Goal: Information Seeking & Learning: Learn about a topic

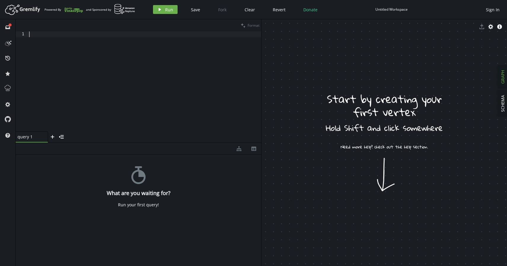
click at [55, 32] on div at bounding box center [145, 86] width 234 height 111
click at [73, 55] on div at bounding box center [145, 86] width 234 height 111
type textarea "c"
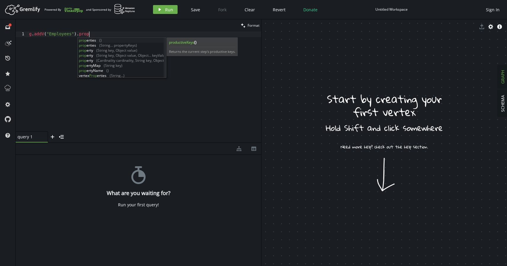
scroll to position [0, 62]
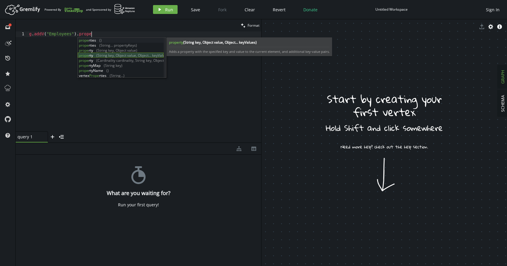
click at [117, 56] on div "prope rties () prope rties (String... propertyKeys) prope rty (String key, Obje…" at bounding box center [121, 63] width 86 height 50
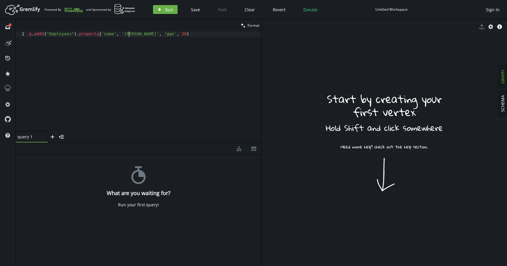
click at [130, 36] on div "g . addV ( "Employees" ) . property ( 'name' , '[PERSON_NAME]' , 'age' , [DEMOG…" at bounding box center [145, 86] width 234 height 111
click at [174, 34] on div "g . addV ( "Employees" ) . property ( 'name' , 'Gopichand' , 'age' , [DEMOGRAPH…" at bounding box center [145, 86] width 234 height 111
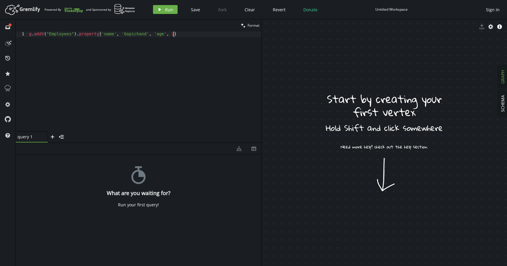
scroll to position [0, 147]
click at [193, 37] on div "g . addV ( "Employees" ) . property ( 'name' , 'Gopichand' , 'age' , [DEMOGRAPH…" at bounding box center [145, 86] width 234 height 111
click at [177, 34] on div "g . addV ( "Employees" ) . property ( 'name' , 'Gopichand' , 'age' , [DEMOGRAPH…" at bounding box center [145, 86] width 234 height 111
drag, startPoint x: 183, startPoint y: 34, endPoint x: 43, endPoint y: 30, distance: 140.1
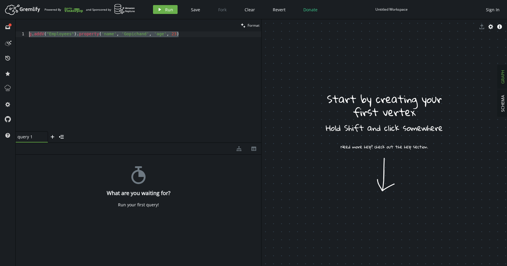
click at [43, 30] on div "clean Format g.addV("Employees").property('name', 'Gopichand', 'age', [DEMOGRAP…" at bounding box center [139, 80] width 246 height 123
type textarea "g.addV("Employees").property('name', 'Gopichand', 'age', [DEMOGRAPHIC_DATA])"
click at [163, 10] on button "play Run" at bounding box center [165, 9] width 25 height 9
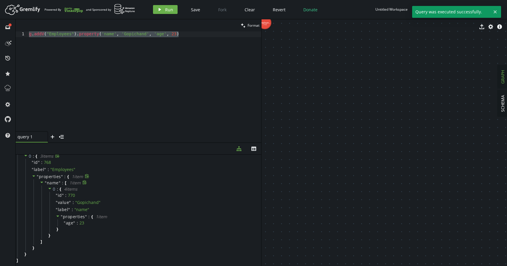
scroll to position [0, 0]
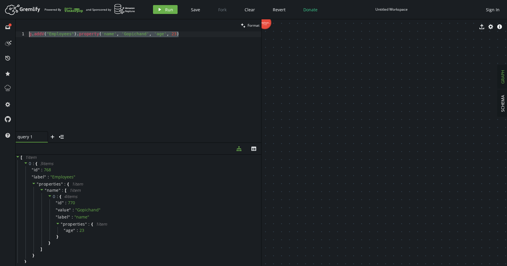
click at [189, 35] on div "g . addV ( "Employees" ) . property ( 'name' , 'Gopichand' , 'age' , [DEMOGRAPH…" at bounding box center [145, 86] width 234 height 111
type textarea "a"
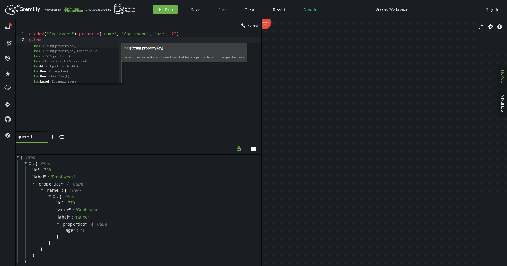
scroll to position [0, 15]
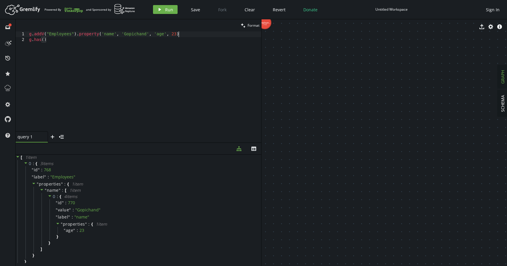
click at [201, 33] on div "g . addV ( "Employees" ) . property ( 'name' , 'Gopichand' , 'age' , [DEMOGRAPH…" at bounding box center [145, 86] width 234 height 111
click at [201, 32] on div "g . addV ( "Employees" ) . property ( 'name' , 'Gopichand' , 'age' , [DEMOGRAPH…" at bounding box center [145, 86] width 234 height 111
drag, startPoint x: 50, startPoint y: 40, endPoint x: 22, endPoint y: 40, distance: 28.2
click at [22, 40] on div "g.addV("Employees").property('name', 'Gopichand', 'age', [DEMOGRAPHIC_DATA]) 1 …" at bounding box center [139, 81] width 246 height 100
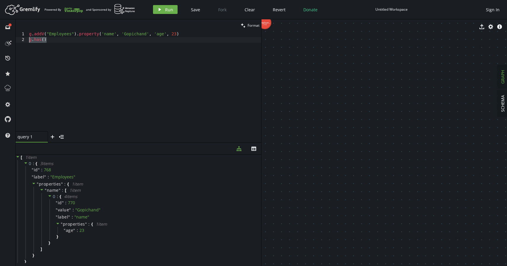
type textarea "g.has()"
click at [83, 38] on div "g . addV ( "Employees" ) . property ( 'name' , '[PERSON_NAME]' , 'age' , [DEMOG…" at bounding box center [145, 86] width 234 height 111
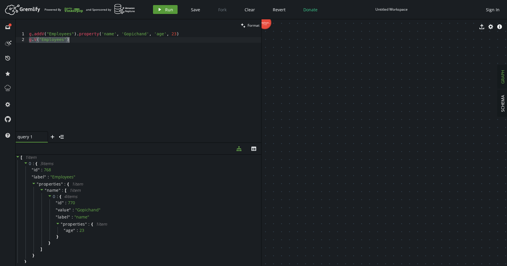
click at [156, 11] on button "play Run" at bounding box center [165, 9] width 25 height 9
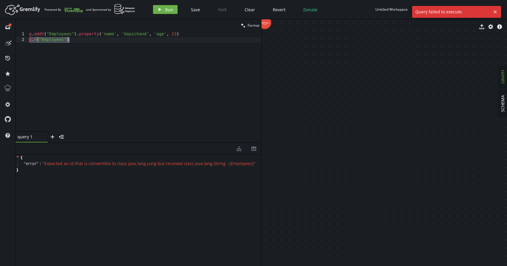
click at [74, 45] on div "g . addV ( "Employees" ) . property ( 'name' , '[PERSON_NAME]' , 'age' , [DEMOG…" at bounding box center [145, 86] width 234 height 111
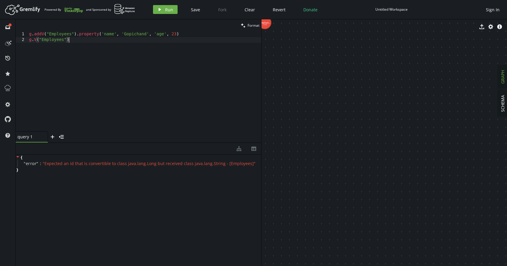
click at [66, 40] on div "g . addV ( "Employees" ) . property ( 'name' , '[PERSON_NAME]' , 'age' , [DEMOG…" at bounding box center [145, 86] width 234 height 111
click at [76, 42] on div "g . addV ( "Employees" ) . property ( 'name' , '[PERSON_NAME]' , 'age' , [DEMOG…" at bounding box center [145, 86] width 234 height 111
click at [183, 35] on div "g . addV ( "Employees" ) . property ( 'name' , '[PERSON_NAME]' , 'age' , [DEMOG…" at bounding box center [145, 86] width 234 height 111
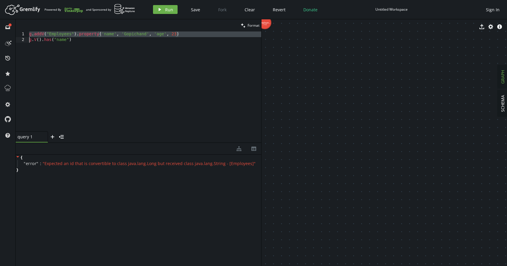
click at [183, 35] on div "g . addV ( "Employees" ) . property ( 'name' , '[PERSON_NAME]' , 'age' , [DEMOG…" at bounding box center [145, 86] width 234 height 111
paste textarea "[URL][DOMAIN_NAME]"
drag, startPoint x: 80, startPoint y: 44, endPoint x: 29, endPoint y: 39, distance: 50.3
click at [29, 39] on div "g . addV ( "Employees" ) . property ( 'name' , '[PERSON_NAME]' , 'age' , [DEMOG…" at bounding box center [145, 86] width 234 height 111
type textarea "g.V().has("name")"
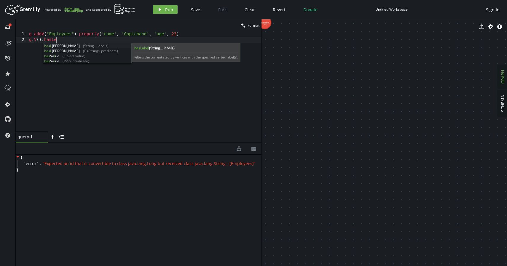
scroll to position [0, 27]
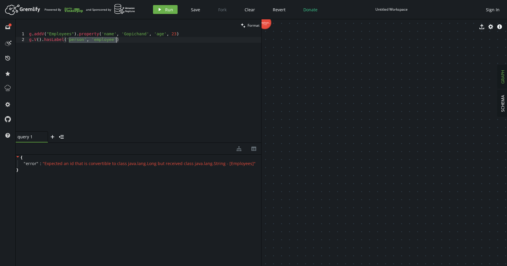
drag, startPoint x: 68, startPoint y: 40, endPoint x: 116, endPoint y: 39, distance: 47.8
click at [116, 39] on div "g . addV ( "Employees" ) . property ( 'name' , '[PERSON_NAME]' , 'age' , [DEMOG…" at bounding box center [145, 86] width 234 height 111
click at [160, 39] on div "g . addV ( "Employees" ) . property ( 'name' , '[PERSON_NAME]' , 'age' , [DEMOG…" at bounding box center [145, 86] width 234 height 111
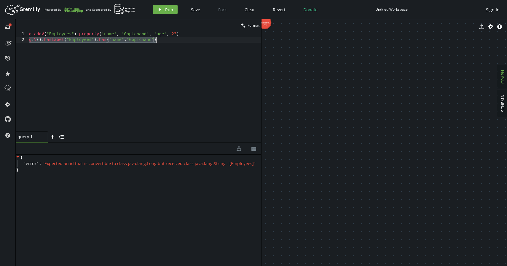
click at [160, 39] on div "g . addV ( "Employees" ) . property ( 'name' , '[PERSON_NAME]' , 'age' , [DEMOG…" at bounding box center [145, 86] width 234 height 111
click at [160, 6] on button "play Run" at bounding box center [165, 9] width 25 height 9
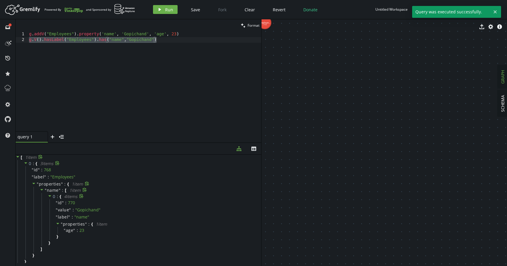
scroll to position [7, 0]
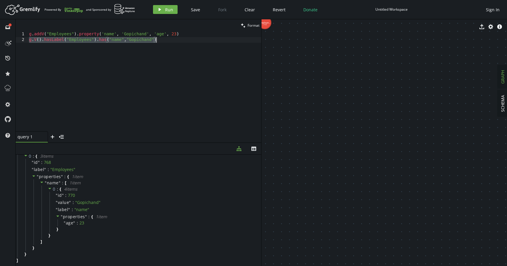
click at [167, 42] on div "g . addV ( "Employees" ) . property ( 'name' , '[PERSON_NAME]' , 'age' , [DEMOG…" at bounding box center [145, 86] width 234 height 111
drag, startPoint x: 166, startPoint y: 42, endPoint x: 25, endPoint y: 36, distance: 141.7
click at [25, 36] on div "g.V().hasLabel("Employees").has("name","Gopichand") 1 2 g . addV ( "Employees" …" at bounding box center [139, 81] width 246 height 100
click at [162, 44] on div "g . addV ( "Employees" ) . property ( 'name' , '[PERSON_NAME]' , 'age' , [DEMOG…" at bounding box center [145, 86] width 234 height 111
type textarea "g.V().hasLabel("Employees").has("name","Gopichand")"
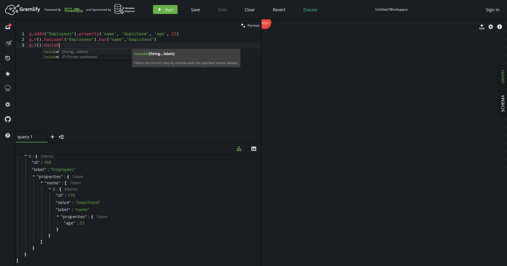
scroll to position [0, 32]
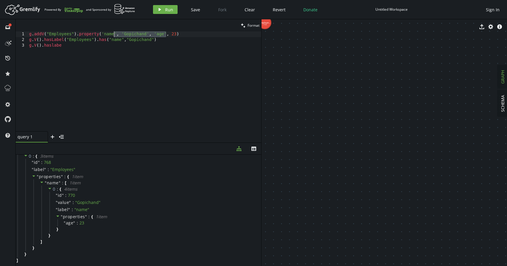
drag, startPoint x: 167, startPoint y: 36, endPoint x: 112, endPoint y: 36, distance: 54.6
click at [112, 36] on div "g . addV ( "Employees" ) . property ( 'name' , '[PERSON_NAME]' , 'age' , [DEMOG…" at bounding box center [145, 86] width 234 height 111
drag, startPoint x: 160, startPoint y: 43, endPoint x: 45, endPoint y: 38, distance: 115.8
click at [45, 38] on div "g . addV ( "Employees" ) . property ( 'name' , '[PERSON_NAME]' , 'age' , [DEMOG…" at bounding box center [145, 86] width 234 height 111
drag, startPoint x: 65, startPoint y: 46, endPoint x: 45, endPoint y: 46, distance: 19.9
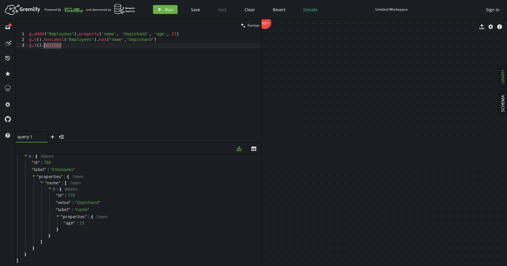
click at [45, 46] on div "g . addV ( "Employees" ) . property ( 'name' , '[PERSON_NAME]' , 'age' , [DEMOG…" at bounding box center [145, 86] width 234 height 111
paste textarea
type textarea "g"
drag, startPoint x: 193, startPoint y: 47, endPoint x: 32, endPoint y: 45, distance: 161.5
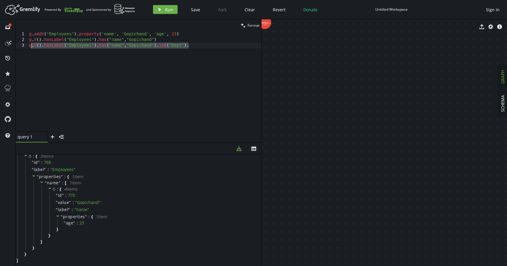
click at [32, 45] on div "g . addV ( "Employees" ) . property ( 'name' , '[PERSON_NAME]' , 'age' , [DEMOG…" at bounding box center [145, 86] width 234 height 111
type textarea "g"
type textarea "g.V().hasLabel("Employees").has("name","Gopichand")"
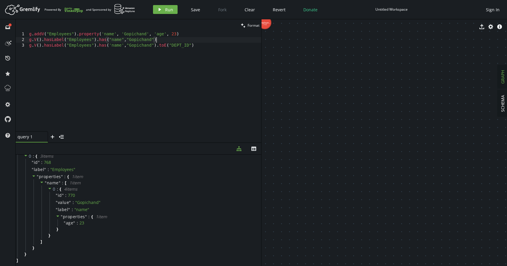
click at [161, 42] on div "g . addV ( "Employees" ) . property ( 'name' , '[PERSON_NAME]' , 'age' , [DEMOG…" at bounding box center [145, 86] width 234 height 111
type textarea "g.V().hasLabel("Employees").has("name","Gopichand")"
click at [83, 39] on div "g . addV ( "Employees" ) . property ( 'name' , '[PERSON_NAME]' , 'age' , [DEMOG…" at bounding box center [145, 86] width 234 height 111
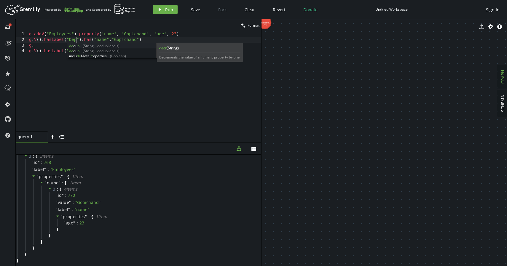
scroll to position [0, 50]
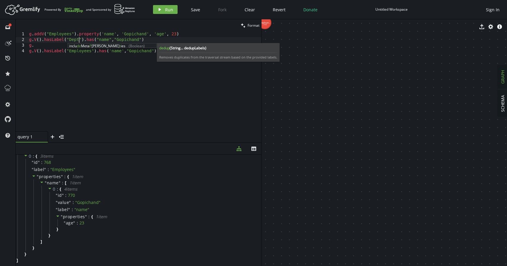
click at [105, 39] on div "g . addV ( "Employees" ) . property ( 'name' , '[PERSON_NAME]' , 'age' , [DEMOG…" at bounding box center [145, 86] width 234 height 111
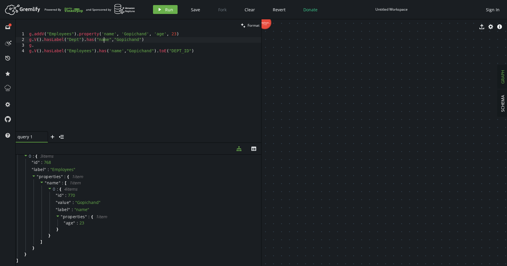
click at [105, 39] on div "g . addV ( "Employees" ) . property ( 'name' , '[PERSON_NAME]' , 'age' , [DEMOG…" at bounding box center [145, 86] width 234 height 111
drag, startPoint x: 87, startPoint y: 40, endPoint x: 153, endPoint y: 40, distance: 65.3
click at [153, 40] on div "g . addV ( "Employees" ) . property ( 'name' , '[PERSON_NAME]' , 'age' , [DEMOG…" at bounding box center [145, 86] width 234 height 111
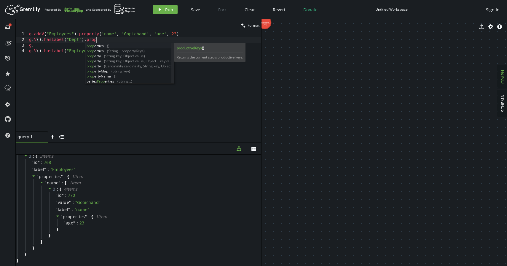
scroll to position [0, 69]
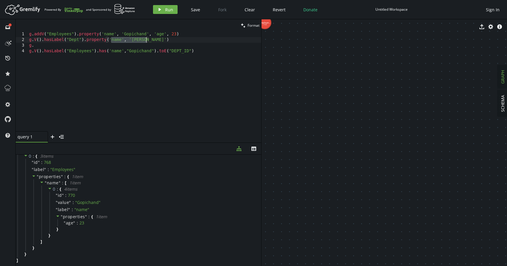
drag, startPoint x: 111, startPoint y: 38, endPoint x: 148, endPoint y: 39, distance: 36.5
click at [148, 39] on div "g . addV ( "Employees" ) . property ( 'name' , '[PERSON_NAME]' , 'age' , [DEMOG…" at bounding box center [145, 86] width 234 height 111
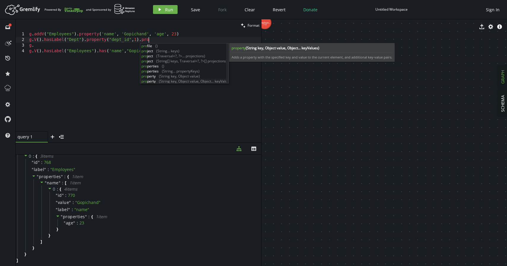
scroll to position [5, 0]
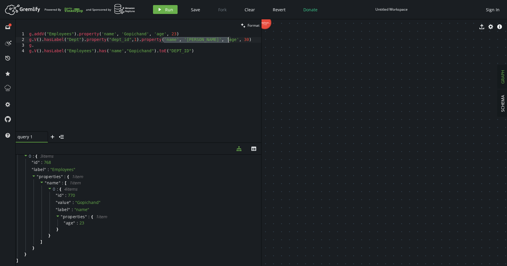
drag, startPoint x: 165, startPoint y: 39, endPoint x: 228, endPoint y: 40, distance: 63.2
click at [228, 40] on div "g . addV ( "Employees" ) . property ( 'name' , '[PERSON_NAME]' , 'age' , [DEMOG…" at bounding box center [145, 86] width 234 height 111
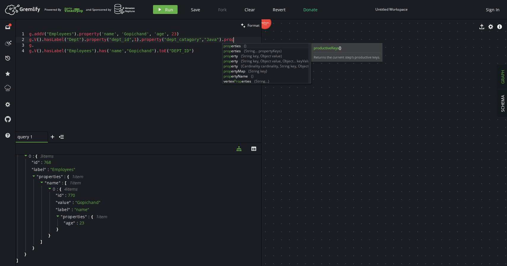
scroll to position [0, 207]
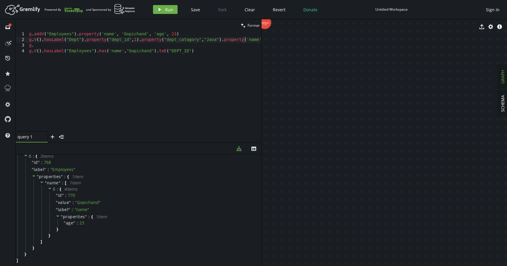
click at [223, 42] on div "g . addV ( "Employees" ) . property ( 'name' , '[PERSON_NAME]' , 'age' , [DEMOG…" at bounding box center [171, 85] width 287 height 109
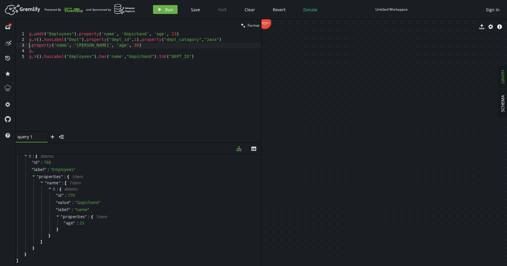
scroll to position [0, 0]
drag, startPoint x: 55, startPoint y: 45, endPoint x: 120, endPoint y: 46, distance: 65.0
click at [120, 46] on div "g . addV ( "Employees" ) . property ( 'name' , '[PERSON_NAME]' , 'age' , [DEMOG…" at bounding box center [145, 86] width 234 height 111
drag, startPoint x: 118, startPoint y: 47, endPoint x: 26, endPoint y: 40, distance: 92.0
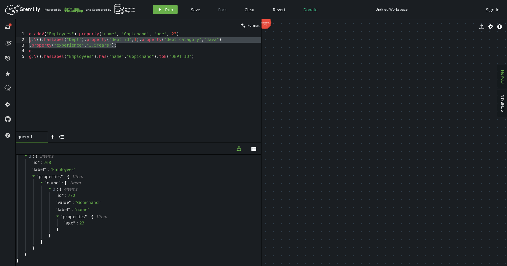
click at [26, 40] on div ".property("experience","3.5Years"); 1 2 3 4 5 g . addV ( "Employees" ) . proper…" at bounding box center [139, 81] width 246 height 100
click at [168, 5] on button "play Run" at bounding box center [165, 9] width 25 height 9
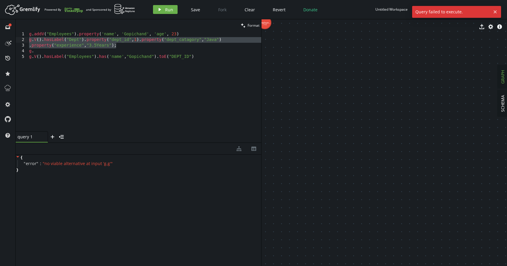
click at [86, 49] on div "g . addV ( "Employees" ) . property ( 'name' , '[PERSON_NAME]' , 'age' , [DEMOG…" at bounding box center [145, 86] width 234 height 111
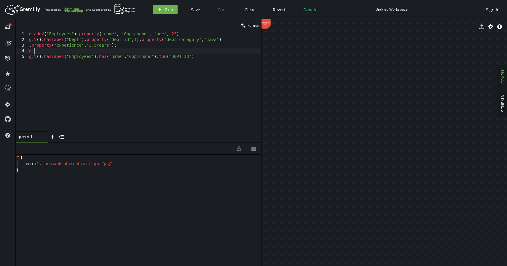
type textarea "g"
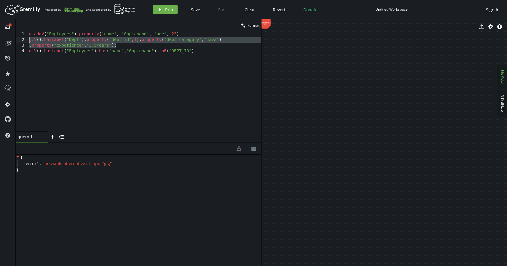
drag, startPoint x: 120, startPoint y: 44, endPoint x: 21, endPoint y: 40, distance: 99.2
click at [21, 40] on div ".property("experience","3.5Years"); 1 2 3 4 g . addV ( "Employees" ) . property…" at bounding box center [139, 81] width 246 height 100
click at [167, 11] on span "Run" at bounding box center [169, 10] width 8 height 6
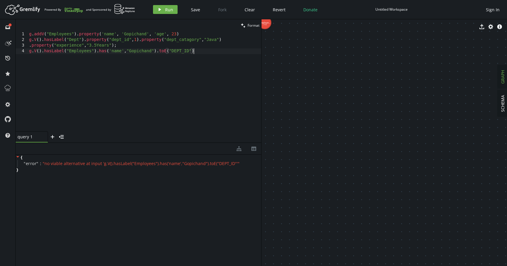
click at [176, 63] on div "g . addV ( "Employees" ) . property ( 'name' , '[PERSON_NAME]' , 'age' , [DEMOG…" at bounding box center [145, 86] width 234 height 111
click at [181, 35] on div "g . addV ( "Employees" ) . property ( 'name' , '[PERSON_NAME]' , 'age' , [DEMOG…" at bounding box center [145, 86] width 234 height 111
drag, startPoint x: 127, startPoint y: 45, endPoint x: 56, endPoint y: 41, distance: 71.1
click at [56, 41] on div "g . addV ( "Employees" ) . property ( 'name' , 'Gopichand' , 'age' , [DEMOGRAPH…" at bounding box center [145, 86] width 234 height 111
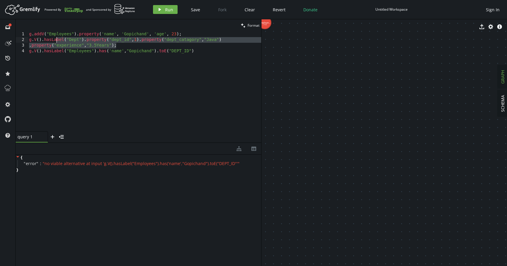
click at [116, 47] on div "g . addV ( "Employees" ) . property ( 'name' , 'Gopichand' , 'age' , [DEMOGRAPH…" at bounding box center [145, 86] width 234 height 111
drag, startPoint x: 121, startPoint y: 47, endPoint x: 26, endPoint y: 41, distance: 94.9
click at [26, 41] on div ".property("experience","3.5Years"); 1 2 3 4 g . addV ( "Employees" ) . property…" at bounding box center [139, 81] width 246 height 100
click at [158, 11] on icon "play" at bounding box center [160, 9] width 5 height 5
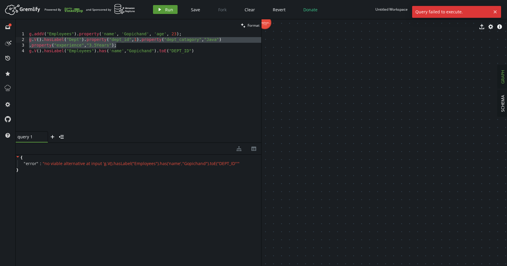
click at [158, 11] on icon "play" at bounding box center [160, 9] width 5 height 5
click at [205, 83] on div "g . addV ( "Employees" ) . property ( 'name' , 'Gopichand' , 'age' , [DEMOGRAPH…" at bounding box center [145, 86] width 234 height 111
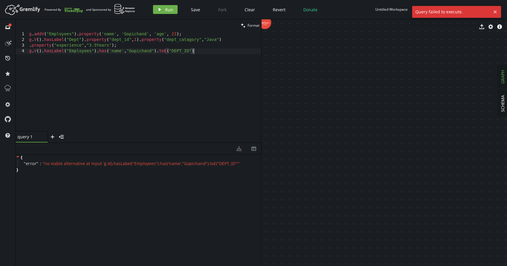
click at [30, 36] on div "g . addV ( "Employees" ) . property ( 'name' , 'Gopichand' , 'age' , [DEMOGRAPH…" at bounding box center [145, 86] width 234 height 111
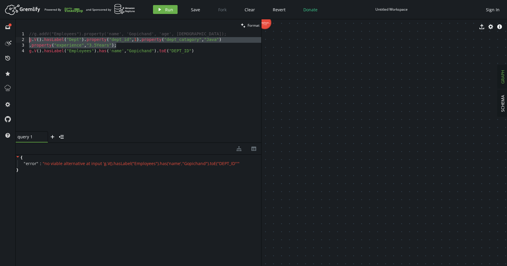
drag, startPoint x: 121, startPoint y: 48, endPoint x: 27, endPoint y: 36, distance: 94.8
click at [27, 37] on div "//g.addV("Employees").property('name', 'Gopichand', 'age', [DEMOGRAPHIC_DATA]);…" at bounding box center [139, 81] width 246 height 100
click at [167, 9] on span "Run" at bounding box center [169, 10] width 8 height 6
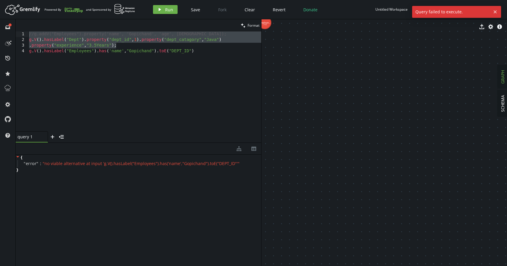
click at [220, 93] on div "//g.addV("Employees").property('name', 'Gopichand', 'age', [DEMOGRAPHIC_DATA]);…" at bounding box center [145, 86] width 234 height 111
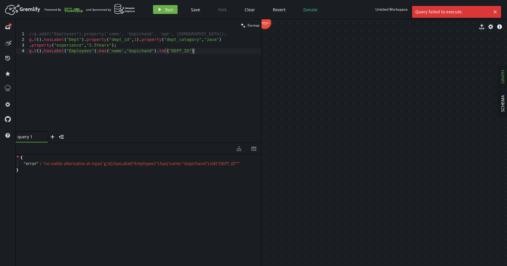
click at [31, 46] on div "//g.addV("Employees").property('name', 'Gopichand', 'age', [DEMOGRAPHIC_DATA]);…" at bounding box center [145, 86] width 234 height 111
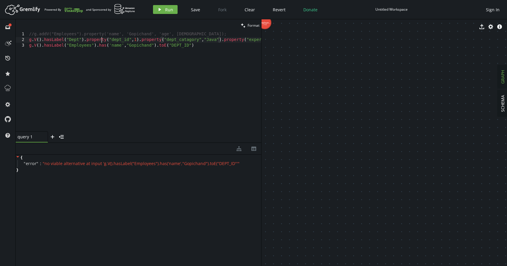
click at [101, 38] on div "//g.addV("Employees").property('name', 'Gopichand', 'age', [DEMOGRAPHIC_DATA]);…" at bounding box center [169, 85] width 282 height 109
click at [158, 10] on icon "play" at bounding box center [160, 9] width 5 height 5
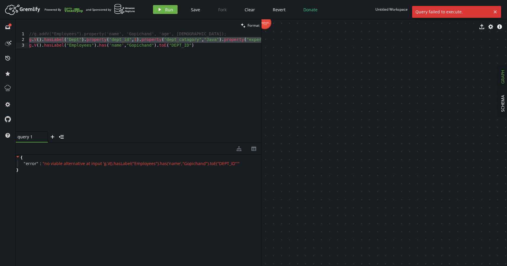
click at [181, 41] on div "//g.addV("Employees").property('name', 'Gopichand', 'age', [DEMOGRAPHIC_DATA]);…" at bounding box center [169, 85] width 282 height 109
click at [229, 60] on div "//g.addV("Employees").property('name', 'Gopichand', 'age', [DEMOGRAPHIC_DATA]);…" at bounding box center [169, 85] width 282 height 109
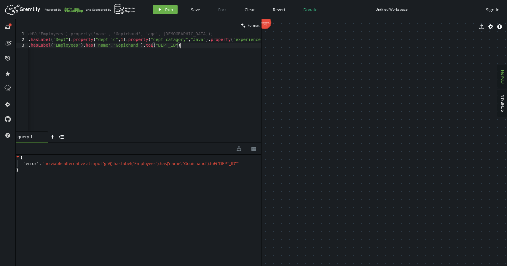
scroll to position [0, 0]
click at [59, 42] on div "//g.addV("Employees").property('name', 'Gopichand', 'age', [DEMOGRAPHIC_DATA]);…" at bounding box center [169, 85] width 282 height 109
click at [69, 39] on div "//g.addV("Employees").property('name', 'Gopichand', 'age', [DEMOGRAPHIC_DATA]);…" at bounding box center [155, 85] width 254 height 109
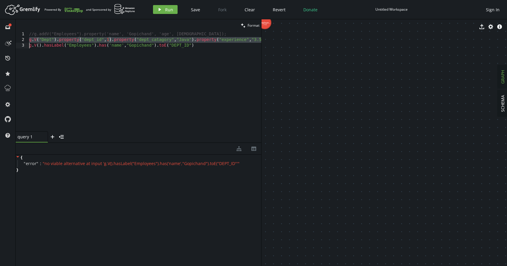
click at [69, 39] on div "//g.addV("Employees").property('name', 'Gopichand', 'age', [DEMOGRAPHIC_DATA]);…" at bounding box center [155, 85] width 254 height 109
click at [160, 7] on button "play Run" at bounding box center [165, 9] width 25 height 9
type textarea "g.V().hasLabel("Employees").has('name',"Gopichand").toE("DEPT_ID")"
click at [198, 50] on div "//g.addV("Employees").property('name', 'Gopichand', 'age', [DEMOGRAPHIC_DATA]);…" at bounding box center [134, 85] width 254 height 109
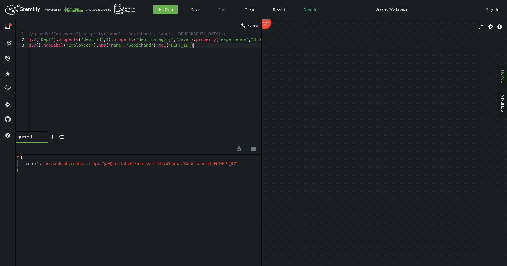
scroll to position [0, 0]
drag, startPoint x: 202, startPoint y: 47, endPoint x: 29, endPoint y: 46, distance: 172.7
click at [29, 46] on div "//g.addV("Employees").property('name', 'Gopichand', 'age', [DEMOGRAPHIC_DATA]);…" at bounding box center [155, 85] width 254 height 109
click at [40, 42] on div "//g.addV("Employees").property('name', 'Gopichand', 'age', [DEMOGRAPHIC_DATA]);…" at bounding box center [155, 85] width 254 height 109
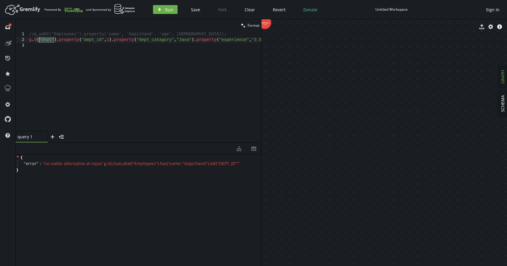
click at [40, 42] on div "//g.addV("Employees").property('name', 'Gopichand', 'age', [DEMOGRAPHIC_DATA]);…" at bounding box center [155, 85] width 254 height 109
click at [156, 12] on button "play Run" at bounding box center [165, 9] width 25 height 9
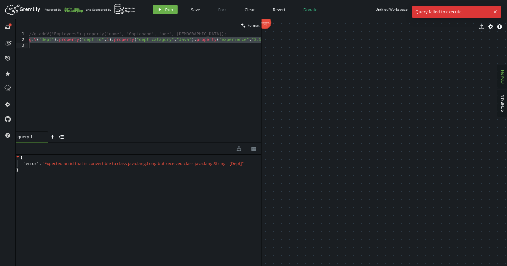
click at [133, 42] on div "//g.addV("Employees").property('name', 'Gopichand', 'age', [DEMOGRAPHIC_DATA]);…" at bounding box center [155, 85] width 254 height 109
type textarea "g.V("Dept").property("dept_id",1).property("dept_catagory","Java").property("ex…"
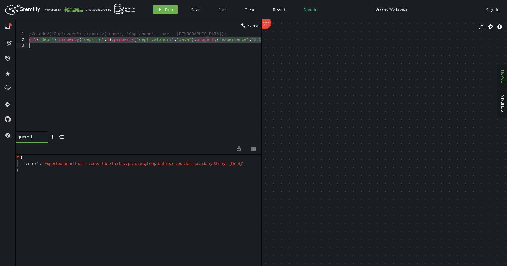
click at [72, 67] on div "//g.addV("Employees").property('name', 'Gopichand', 'age', [DEMOGRAPHIC_DATA]);…" at bounding box center [155, 85] width 254 height 109
type textarea "g.V("Dept").property("dept_id",1).property("dept_catagory","Java").property("ex…"
paste textarea
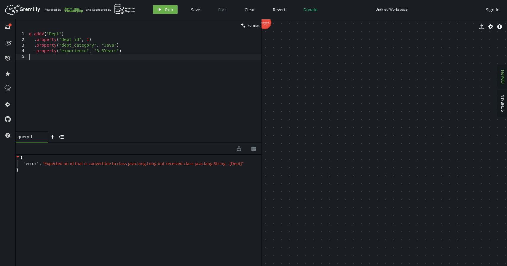
click at [156, 15] on div "Artboard Created with Sketch. Powered By and Sponsored by play Run Save Fork Cl…" at bounding box center [254, 10] width 502 height 12
click at [157, 12] on button "play Run" at bounding box center [165, 9] width 25 height 9
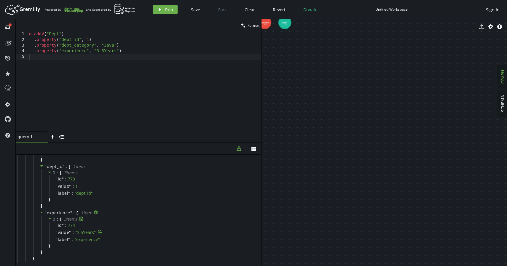
scroll to position [70, 0]
click at [125, 52] on div "g . addV ( "Dept" ) . property ( "dept_id" , 1 ) . property ( "dept_category" ,…" at bounding box center [145, 86] width 234 height 111
click at [58, 34] on div "g . addV ( "Dept" ) . property ( "dept_id" , 1 ) . property ( "dept_category" ,…" at bounding box center [145, 86] width 234 height 111
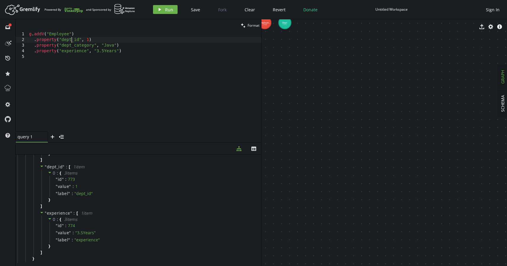
click at [71, 42] on div "g . addV ( "Employee" ) . property ( "dept_id" , 1 ) . property ( "dept_categor…" at bounding box center [145, 86] width 234 height 111
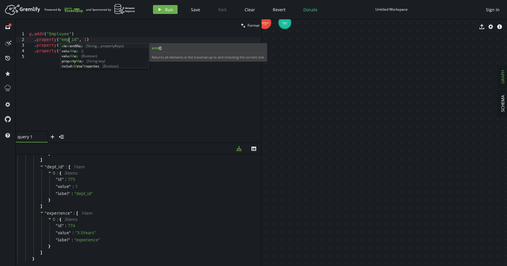
click at [114, 38] on div "g . addV ( "Employee" ) . property ( "emp_id" , 1 ) . property ( "dept_category…" at bounding box center [145, 86] width 234 height 111
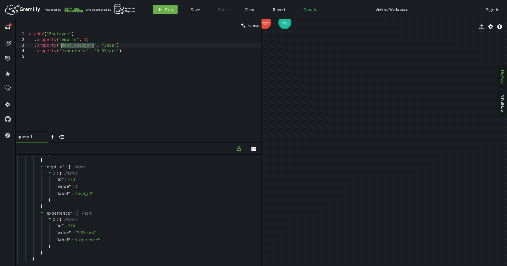
drag, startPoint x: 94, startPoint y: 46, endPoint x: 62, endPoint y: 45, distance: 32.4
click at [62, 45] on div "g . addV ( "Employee" ) . property ( "emp_id" , 1 ) . property ( "dept_category…" at bounding box center [145, 86] width 234 height 111
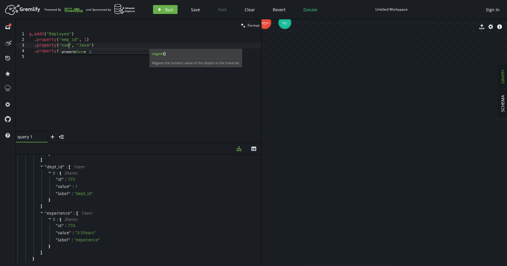
scroll to position [0, 42]
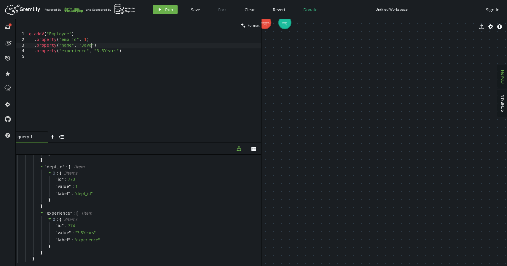
click at [91, 47] on div "g . addV ( "Employee" ) . property ( "emp_id" , 1 ) . property ( "name" , "Java…" at bounding box center [145, 86] width 234 height 111
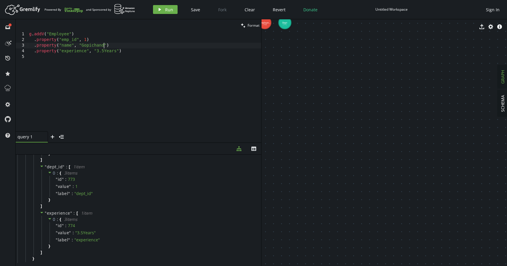
scroll to position [0, 74]
click at [75, 50] on div "g . addV ( "Employee" ) . property ( "emp_id" , 1 ) . property ( "name" , "Gopi…" at bounding box center [145, 86] width 234 height 111
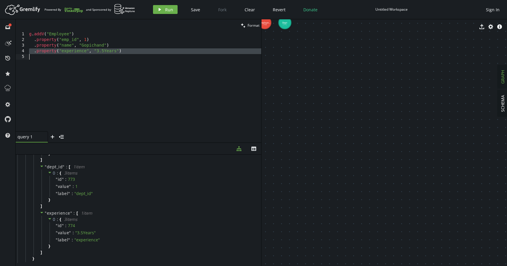
click at [75, 50] on div "g . addV ( "Employee" ) . property ( "emp_id" , 1 ) . property ( "name" , "Gopi…" at bounding box center [145, 86] width 234 height 111
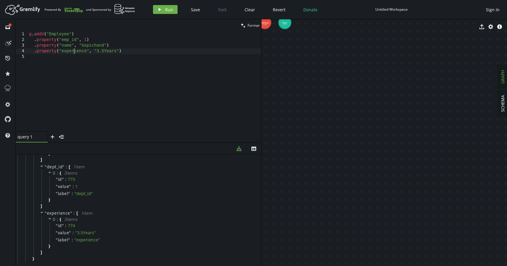
click at [75, 50] on div "g . addV ( "Employee" ) . property ( "emp_id" , 1 ) . property ( "name" , "Gopi…" at bounding box center [145, 86] width 234 height 111
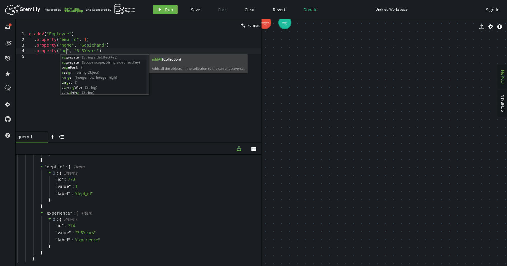
scroll to position [0, 40]
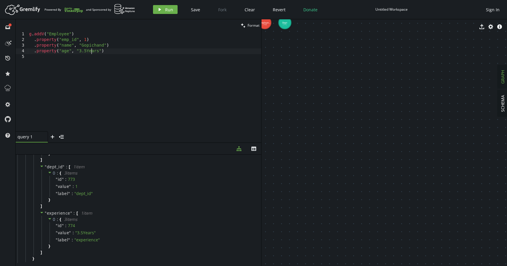
click at [91, 51] on div "g . addV ( "Employee" ) . property ( "emp_id" , 1 ) . property ( "name" , "Gopi…" at bounding box center [145, 86] width 234 height 111
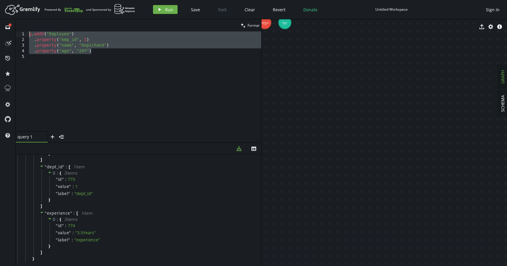
drag, startPoint x: 106, startPoint y: 53, endPoint x: 25, endPoint y: 32, distance: 82.9
click at [25, 32] on div ".property("age", "24Y") 1 2 3 4 5 g . addV ( "Employee" ) . property ( "emp_id"…" at bounding box center [139, 81] width 246 height 100
type textarea "g.addV("Employee") .property("emp_id", 1)"
click at [165, 11] on span "Run" at bounding box center [169, 10] width 8 height 6
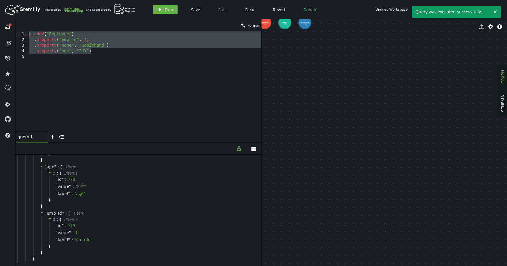
click at [133, 82] on div "g . addV ( "Employee" ) . property ( "emp_id" , 1 ) . property ( "name" , "Gopi…" at bounding box center [145, 86] width 234 height 111
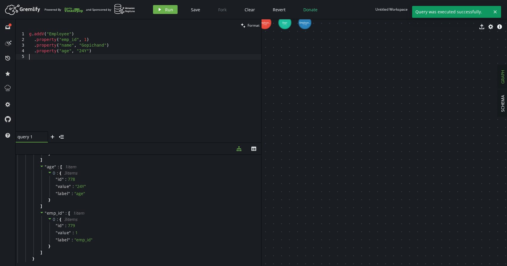
click at [108, 50] on div "g . addV ( "Employee" ) . property ( "emp_id" , 1 ) . property ( "name" , "Gopi…" at bounding box center [145, 86] width 234 height 111
type textarea ".property("age", "24Y")"
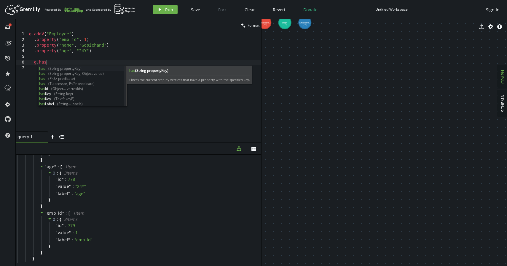
scroll to position [0, 20]
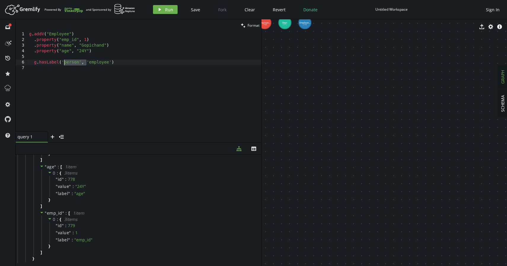
drag, startPoint x: 85, startPoint y: 62, endPoint x: 63, endPoint y: 61, distance: 22.9
click at [63, 61] on div "g . addV ( "Employee" ) . property ( "emp_id" , 1 ) . property ( "name" , "Gopi…" at bounding box center [145, 86] width 234 height 111
click at [59, 32] on div "g . addV ( "Employee" ) . property ( "emp_id" , 1 ) . property ( "name" , "Gopi…" at bounding box center [145, 86] width 234 height 111
click at [76, 64] on div "g . addV ( "Employee" ) . property ( "emp_id" , 1 ) . property ( "name" , "Gopi…" at bounding box center [145, 86] width 234 height 111
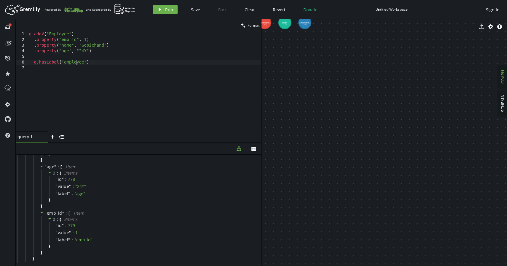
click at [76, 64] on div "g . addV ( "Employee" ) . property ( "emp_id" , 1 ) . property ( "name" , "Gopi…" at bounding box center [145, 86] width 234 height 111
paste textarea "E"
type textarea "g.hasLabel('Employee')"
click at [99, 66] on div "g . addV ( "Employee" ) . property ( "emp_id" , 1 ) . property ( "name" , "Gopi…" at bounding box center [145, 86] width 234 height 111
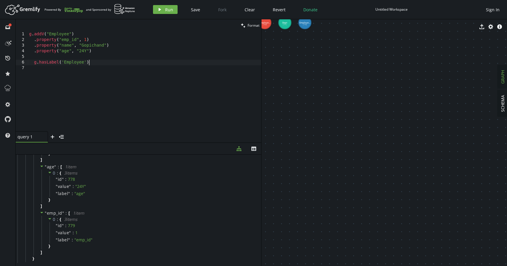
click at [92, 64] on div "g . addV ( "Employee" ) . property ( "emp_id" , 1 ) . property ( "name" , "Gopi…" at bounding box center [145, 86] width 234 height 111
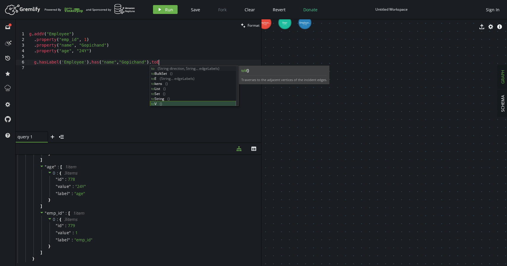
scroll to position [0, 129]
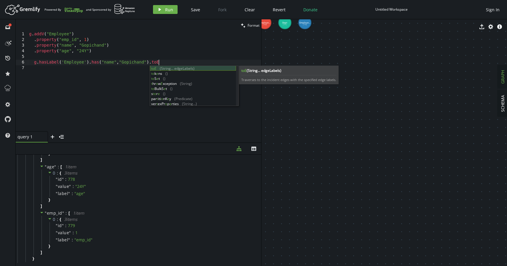
click at [166, 69] on div "toE (String... edgeLabels) to k e ns () to S e t () t hr o w E xception (String…" at bounding box center [193, 91] width 86 height 50
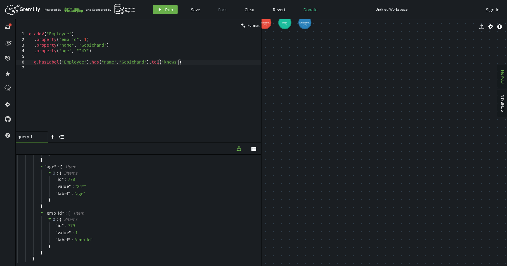
click at [172, 63] on div "g . addV ( "Employee" ) . property ( "emp_id" , 1 ) . property ( "name" , "Gopi…" at bounding box center [145, 86] width 234 height 111
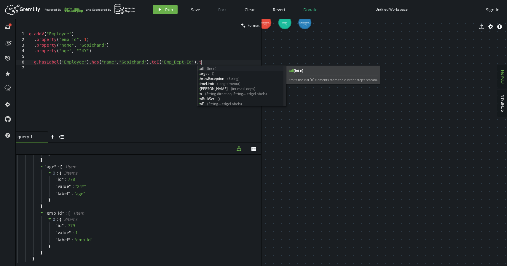
scroll to position [0, 174]
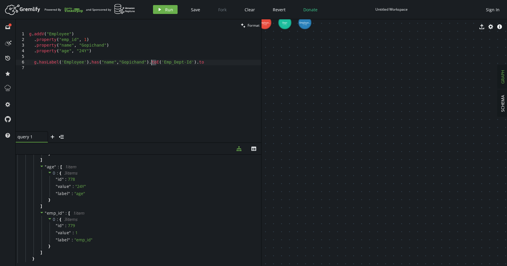
drag, startPoint x: 156, startPoint y: 65, endPoint x: 152, endPoint y: 63, distance: 4.1
click at [152, 63] on div "g . addV ( "Employee" ) . property ( "emp_id" , 1 ) . property ( "name" , "Gopi…" at bounding box center [145, 86] width 234 height 111
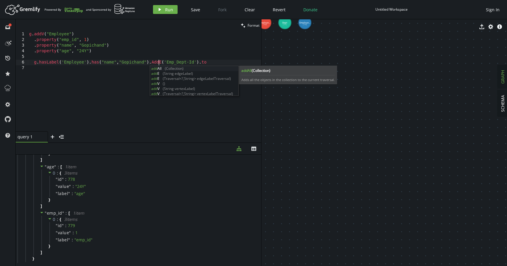
scroll to position [0, 129]
click at [171, 74] on div "add All (Collection) add E (String edgeLabel) add E (Traversal<?,String> edgeLa…" at bounding box center [194, 86] width 88 height 40
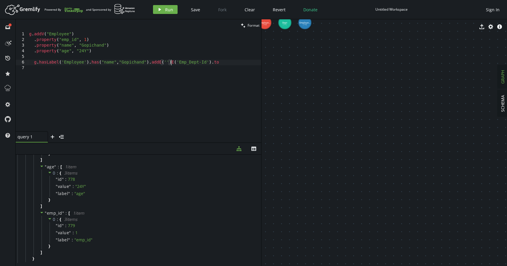
click at [172, 64] on div "g . addV ( "Employee" ) . property ( "emp_id" , 1 ) . property ( "name" , "Gopi…" at bounding box center [145, 86] width 234 height 111
drag, startPoint x: 174, startPoint y: 63, endPoint x: 162, endPoint y: 61, distance: 11.7
click at [162, 61] on div "g . addV ( "Employee" ) . property ( "emp_id" , 1 ) . property ( "name" , "Gopi…" at bounding box center [145, 86] width 234 height 111
type textarea "g.hasLabel('Employee').has("name","Gopichand").addE('Emp_Dept-Id').to"
click at [215, 66] on div "g . addV ( "Employee" ) . property ( "emp_id" , 1 ) . property ( "name" , "Gopi…" at bounding box center [145, 86] width 234 height 111
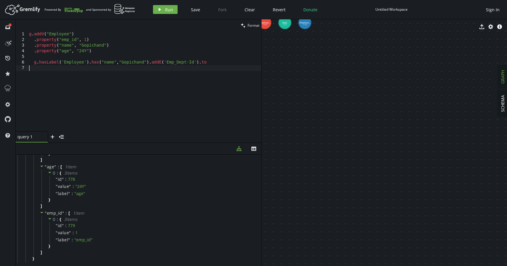
scroll to position [0, 0]
click at [215, 64] on div "g . addV ( "Employee" ) . property ( "emp_id" , 1 ) . property ( "name" , "Gopi…" at bounding box center [145, 86] width 234 height 111
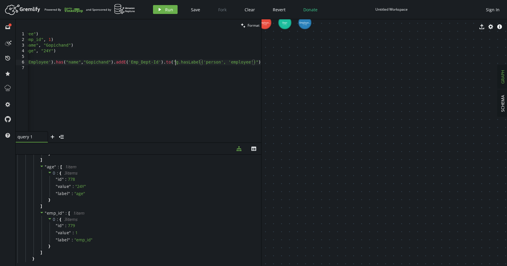
click at [176, 64] on div "g . addV ( "Employee" ) . property ( "emp_id" , 1 ) . property ( "name" , "Gopi…" at bounding box center [126, 85] width 269 height 109
click at [259, 64] on div "g . addV ( "Employee" ) . property ( "emp_id" , 1 ) . property ( "name" , "Gopi…" at bounding box center [128, 85] width 267 height 109
click at [258, 63] on div "g . addV ( "Employee" ) . property ( "emp_id" , 1 ) . property ( "name" , "Gopi…" at bounding box center [128, 85] width 267 height 109
click at [258, 61] on div "g . addV ( "Employee" ) . property ( "emp_id" , 1 ) . property ( "name" , "Gopi…" at bounding box center [128, 85] width 267 height 109
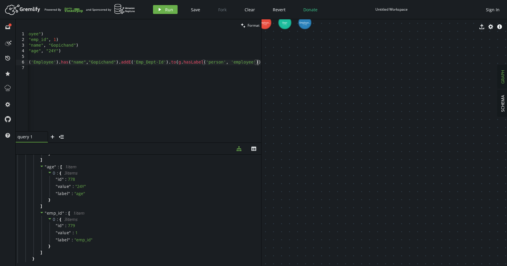
scroll to position [0, 31]
click at [215, 64] on div "g . addV ( "Employee" ) . property ( "emp_id" , 1 ) . property ( "name" , "Gopi…" at bounding box center [129, 85] width 264 height 109
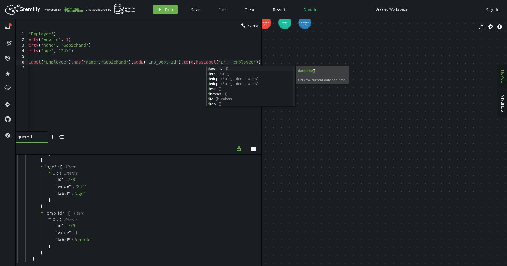
scroll to position [0, 18]
type textarea "g.hasLabel('Employee').has("name","Gopichand").addE('Emp_Dept-Id').to(g.hasLabe…"
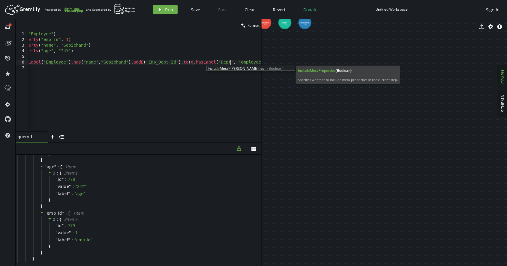
scroll to position [0, 0]
click at [206, 69] on div "g . addV ( "Employee" ) . property ( "emp_id" , 1 ) . property ( "name" , "Gopi…" at bounding box center [139, 85] width 259 height 109
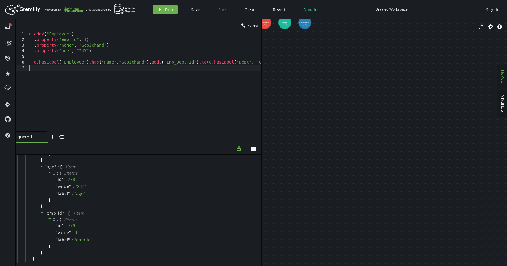
scroll to position [0, 26]
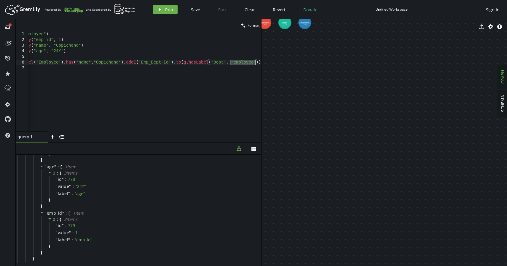
drag, startPoint x: 231, startPoint y: 62, endPoint x: 256, endPoint y: 62, distance: 25.2
click at [256, 62] on div "g . addV ( "Employee" ) . property ( "emp_id" , 1 ) . property ( "name" , "Gopi…" at bounding box center [131, 85] width 259 height 109
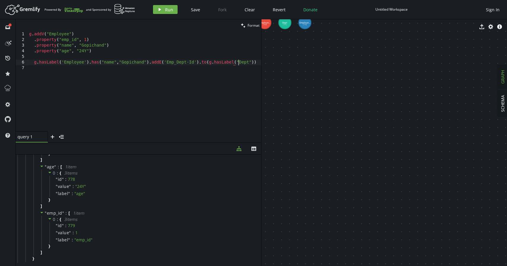
scroll to position [0, 210]
click at [194, 61] on div "g . addV ( "Employee" ) . property ( "emp_id" , 1 ) . property ( "name" , "Gopi…" at bounding box center [145, 86] width 234 height 111
click at [257, 63] on div "g . addV ( "Employee" ) . property ( "emp_id" , 1 ) . property ( "name" , "Gopi…" at bounding box center [145, 86] width 234 height 111
click at [147, 63] on div "g . addV ( "Employee" ) . property ( "emp_id" , 1 ) . property ( "name" , "Gopi…" at bounding box center [164, 85] width 272 height 109
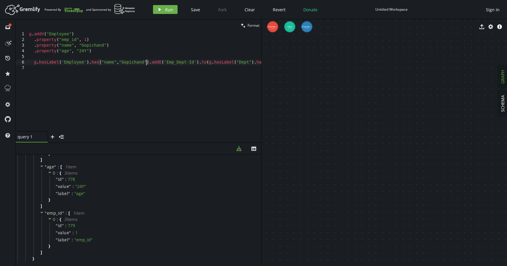
click at [147, 63] on div "g . addV ( "Employee" ) . property ( "emp_id" , 1 ) . property ( "name" , "Gopi…" at bounding box center [164, 85] width 272 height 109
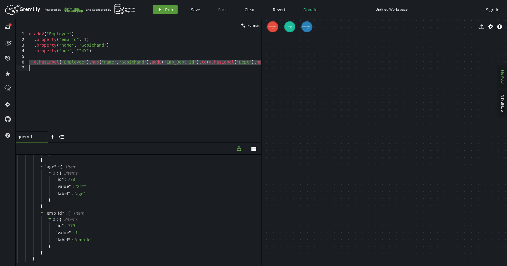
type textarea "g.hasLabel('Employee').has("name","Gopichand").addE('Emp_Dept-Id').to(g.hasLabe…"
click at [158, 11] on icon "play" at bounding box center [160, 9] width 5 height 5
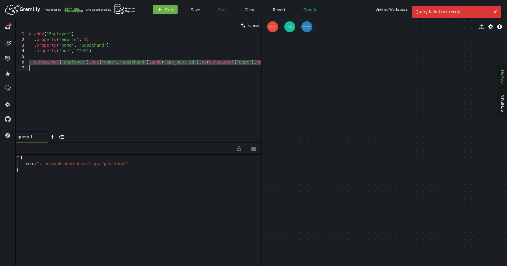
click at [178, 82] on div "g . addV ( "Employee" ) . property ( "emp_id" , 1 ) . property ( "name" , "Gopi…" at bounding box center [164, 85] width 272 height 109
click at [178, 83] on div "g . addV ( "Employee" ) . property ( "emp_id" , 1 ) . property ( "name" , "Gopi…" at bounding box center [164, 85] width 272 height 109
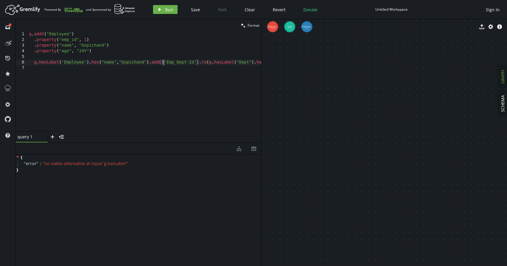
click at [163, 64] on div "g . addV ( "Employee" ) . property ( "emp_id" , 1 ) . property ( "name" , "Gopi…" at bounding box center [164, 85] width 272 height 109
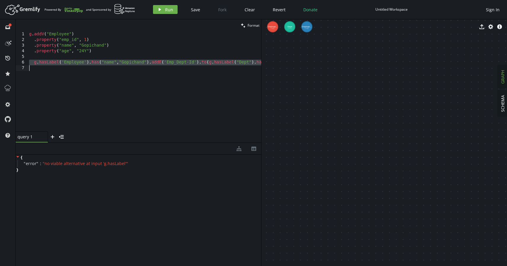
click at [40, 65] on div "g . addV ( "Employee" ) . property ( "emp_id" , 1 ) . property ( "name" , "Gopi…" at bounding box center [164, 85] width 272 height 109
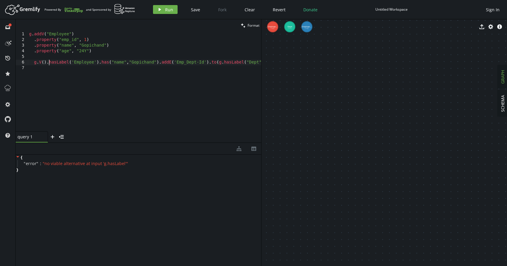
click at [104, 63] on div "g . addV ( "Employee" ) . property ( "emp_id" , 1 ) . property ( "name" , "Gopi…" at bounding box center [169, 85] width 282 height 109
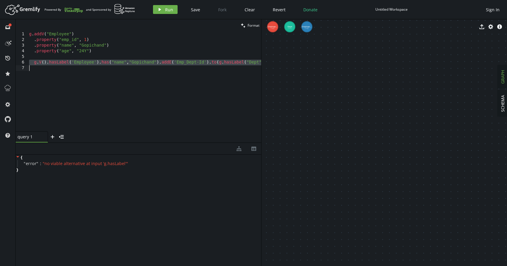
click at [104, 63] on div "g . addV ( "Employee" ) . property ( "emp_id" , 1 ) . property ( "name" , "Gopi…" at bounding box center [169, 85] width 282 height 109
type textarea "g.V().hasLabel('Employee').has("name","Gopichand").addE('Emp_Dept-Id').to(g.has…"
click at [165, 2] on header "Artboard Created with Sketch. Powered By and Sponsored by play Run Save Fork Cl…" at bounding box center [253, 9] width 507 height 19
click at [165, 14] on button "play Run" at bounding box center [165, 9] width 25 height 9
click at [147, 106] on div "g . addV ( "Employee" ) . property ( "emp_id" , 1 ) . property ( "name" , "Gopi…" at bounding box center [169, 85] width 282 height 109
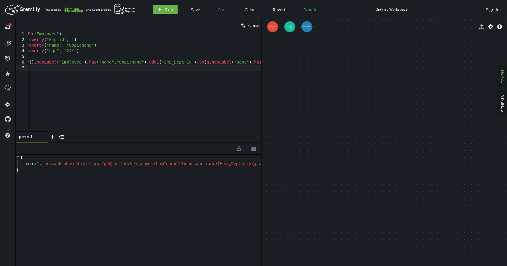
scroll to position [0, 12]
click at [210, 64] on div "g . addV ( "Employee" ) . property ( "emp_id" , 1 ) . property ( "name" , "Gopi…" at bounding box center [156, 85] width 282 height 109
click at [212, 64] on div "g . addV ( "Employee" ) . property ( "emp_id" , 1 ) . property ( "name" , "Gopi…" at bounding box center [161, 85] width 292 height 109
click at [212, 63] on div "g . addV ( "Employee" ) . property ( "emp_id" , 1 ) . property ( "name" , "Gopi…" at bounding box center [161, 85] width 292 height 109
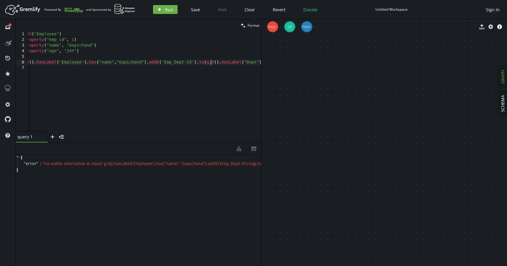
click at [212, 63] on div "g . addV ( "Employee" ) . property ( "emp_id" , 1 ) . property ( "name" , "Gopi…" at bounding box center [161, 85] width 292 height 109
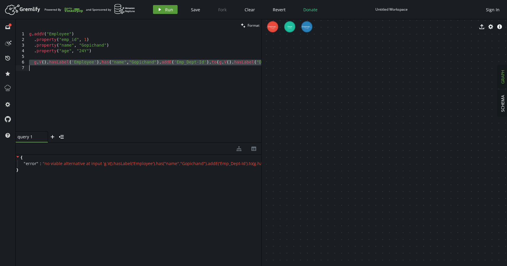
type textarea "g.V().hasLabel('Employee').has("name","Gopichand").addE('Emp_Dept-Id').to(g.V()…"
click at [171, 8] on span "Run" at bounding box center [169, 10] width 8 height 6
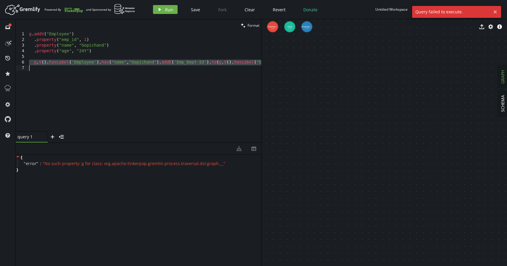
click at [200, 76] on div "g . addV ( "Employee" ) . property ( "emp_id" , 1 ) . property ( "name" , "Gopi…" at bounding box center [174, 85] width 292 height 109
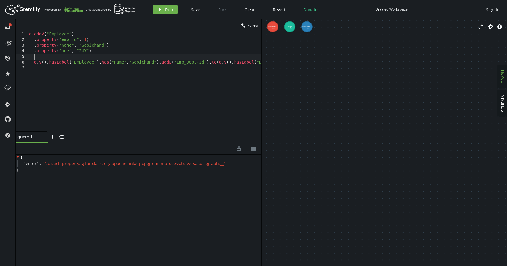
click at [184, 59] on div "g . addV ( "Employee" ) . property ( "emp_id" , 1 ) . property ( "name" , "Gopi…" at bounding box center [174, 85] width 292 height 109
click at [100, 65] on div "g . addV ( "Employee" ) . property ( "emp_id" , 1 ) . property ( "name" , "Gopi…" at bounding box center [174, 85] width 292 height 109
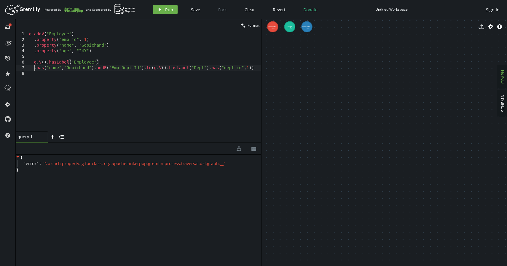
scroll to position [0, 5]
click at [95, 70] on div "g . addV ( "Employee" ) . property ( "emp_id" , 1 ) . property ( "name" , "Gopi…" at bounding box center [145, 86] width 234 height 111
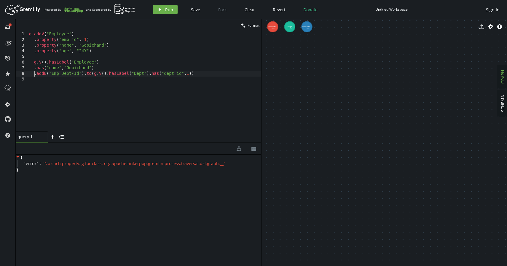
click at [85, 75] on div "g . addV ( "Employee" ) . property ( "emp_id" , 1 ) . property ( "name" , "Gopi…" at bounding box center [145, 86] width 234 height 111
click at [102, 81] on div "g . addV ( "Employee" ) . property ( "emp_id" , 1 ) . property ( "name" , "Gopi…" at bounding box center [146, 86] width 231 height 111
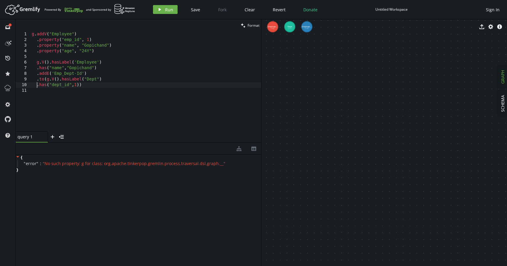
click at [77, 75] on div "g . addV ( "Employee" ) . property ( "emp_id" , 1 ) . property ( "name" , "Gopi…" at bounding box center [146, 86] width 231 height 111
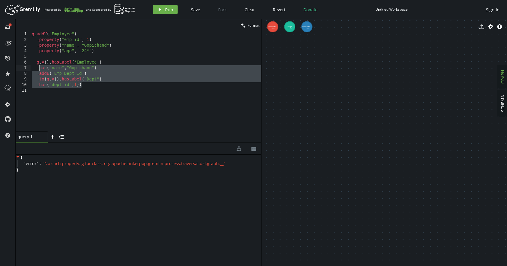
drag, startPoint x: 87, startPoint y: 86, endPoint x: 36, endPoint y: 65, distance: 55.1
click at [36, 65] on div "g . addV ( "Employee" ) . property ( "emp_id" , 1 ) . property ( "name" , "Gopi…" at bounding box center [146, 86] width 231 height 111
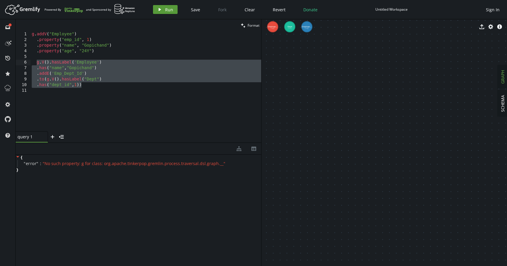
click at [166, 6] on button "play Run" at bounding box center [165, 9] width 25 height 9
click at [100, 73] on div "g . addV ( "Employee" ) . property ( "emp_id" , 1 ) . property ( "name" , "Gopi…" at bounding box center [146, 86] width 231 height 111
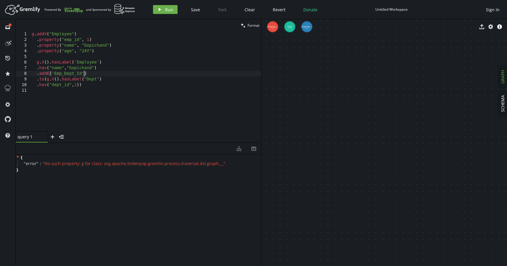
drag, startPoint x: 85, startPoint y: 74, endPoint x: 99, endPoint y: 97, distance: 26.8
click at [85, 75] on div "g . addV ( "Employee" ) . property ( "emp_id" , 1 ) . property ( "name" , "Gopi…" at bounding box center [146, 86] width 231 height 111
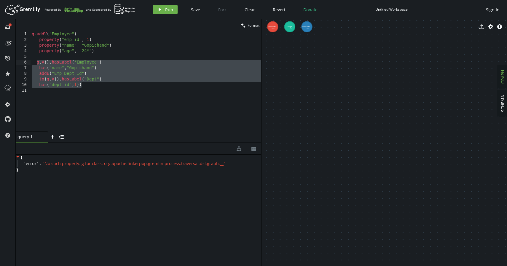
drag, startPoint x: 93, startPoint y: 85, endPoint x: 37, endPoint y: 61, distance: 61.3
click at [37, 61] on div "g . addV ( "Employee" ) . property ( "emp_id" , 1 ) . property ( "name" , "Gopi…" at bounding box center [146, 86] width 231 height 111
type textarea "g.V().hasLabel('Employee') .has("name","Gopichand")"
click at [156, 11] on button "play Run" at bounding box center [165, 9] width 25 height 9
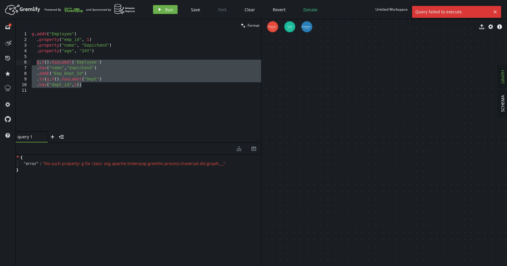
click at [123, 99] on div "g . addV ( "Employee" ) . property ( "emp_id" , 1 ) . property ( "name" , "Gopi…" at bounding box center [146, 86] width 231 height 111
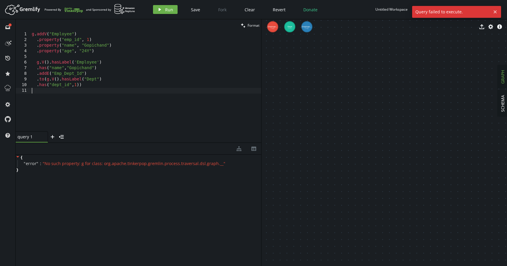
scroll to position [0, 0]
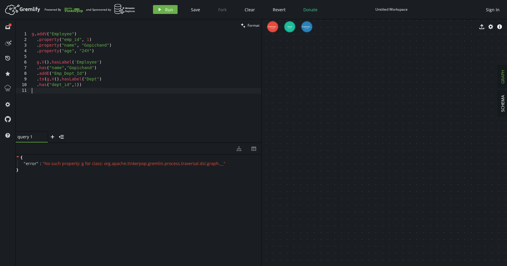
click at [51, 97] on div "g . addV ( "Employee" ) . property ( "emp_id" , 1 ) . property ( "name" , "Gopi…" at bounding box center [146, 86] width 231 height 111
paste textarea ".has("dept_id",1))"
click at [91, 86] on div "g . addV ( "Employee" ) . property ( "emp_id" , 1 ) . property ( "name" , "Gopi…" at bounding box center [146, 86] width 231 height 111
type textarea ".has("dept_id",1))"
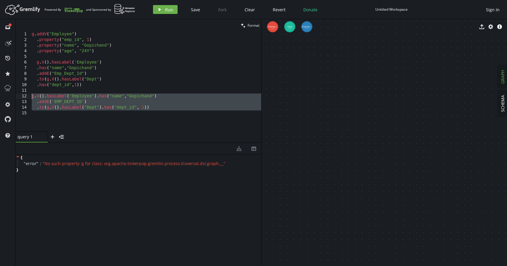
drag, startPoint x: 152, startPoint y: 110, endPoint x: 25, endPoint y: 96, distance: 128.4
click at [25, 96] on div "1 2 3 4 5 6 7 8 9 10 11 12 13 14 15 g . addV ( "Employee" ) . property ( "emp_i…" at bounding box center [139, 81] width 246 height 100
type textarea "g.V().hasLabel('Employee').has("name","Gopichand") .addE('EMP_DEPT_ID')"
click at [169, 10] on span "Run" at bounding box center [169, 10] width 8 height 6
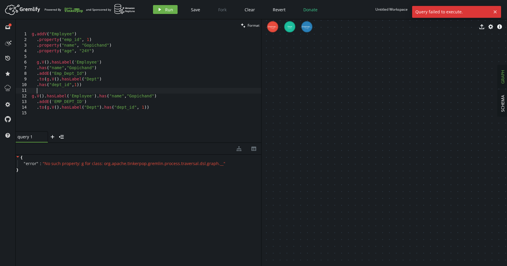
click at [157, 90] on div "g . addV ( "Employee" ) . property ( "emp_id" , 1 ) . property ( "name" , "Gopi…" at bounding box center [146, 86] width 231 height 111
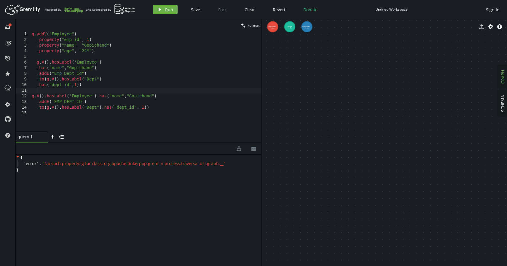
click at [274, 27] on div "export cog info-sign" at bounding box center [385, 26] width 246 height 15
click at [125, 81] on div "g . addV ( "Employee" ) . property ( "emp_id" , 1 ) . property ( "name" , "Gopi…" at bounding box center [146, 86] width 231 height 111
click at [115, 85] on div "g . addV ( "Employee" ) . property ( "emp_id" , 1 ) . property ( "name" , "Gopi…" at bounding box center [146, 86] width 231 height 111
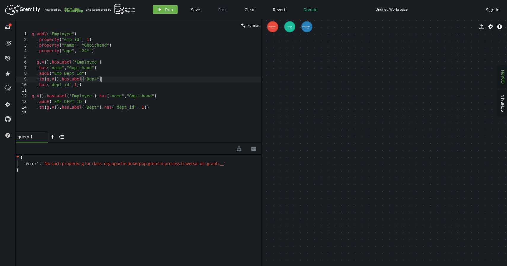
type textarea ".has("dept_id",1))"
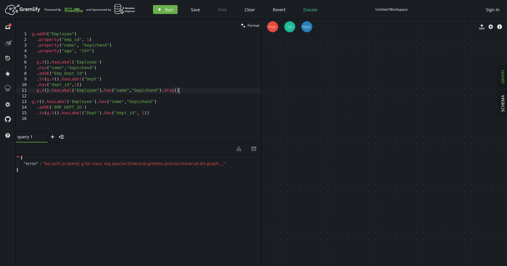
scroll to position [0, 149]
drag, startPoint x: 183, startPoint y: 92, endPoint x: 36, endPoint y: 91, distance: 147.2
click at [35, 91] on div "g . addV ( "Employee" ) . property ( "emp_id" , 1 ) . property ( "name" , "Gopi…" at bounding box center [146, 86] width 231 height 111
click at [170, 6] on button "play Run" at bounding box center [165, 9] width 25 height 9
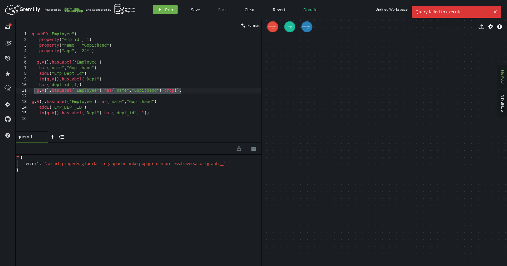
click at [193, 91] on div "g . addV ( "Employee" ) . property ( "emp_id" , 1 ) . property ( "name" , "Gopi…" at bounding box center [146, 86] width 231 height 111
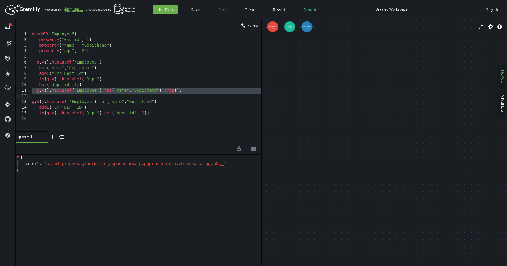
click at [189, 92] on div "g . addV ( "Employee" ) . property ( "emp_id" , 1 ) . property ( "name" , "Gopi…" at bounding box center [146, 86] width 231 height 111
type textarea "g.V().hasLabel("Employee").has("name","Gopichand").drop();"
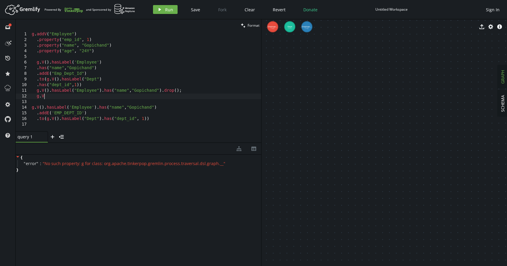
type textarea "g"
paste textarea
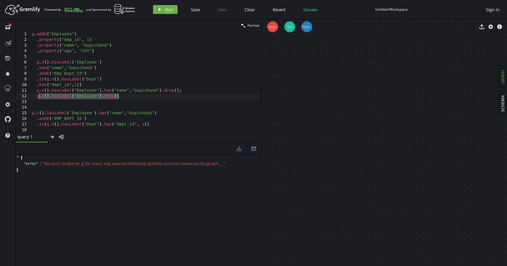
drag, startPoint x: 123, startPoint y: 97, endPoint x: 38, endPoint y: 95, distance: 85.2
click at [38, 96] on div "g . addV ( "Employee" ) . property ( "emp_id" , 1 ) . property ( "name" , "Gopi…" at bounding box center [145, 86] width 229 height 111
type textarea "g.V().hasLabel("Employee").drop()"
click at [153, 9] on button "play Run" at bounding box center [165, 9] width 25 height 9
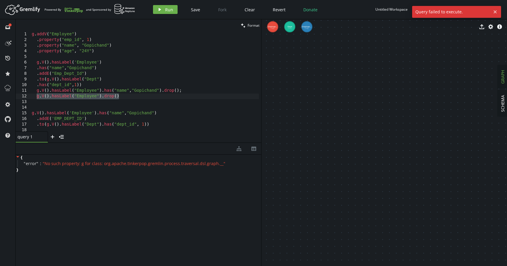
click at [140, 98] on div "g . addV ( "Employee" ) . property ( "emp_id" , 1 ) . property ( "name" , "Gopi…" at bounding box center [145, 86] width 229 height 111
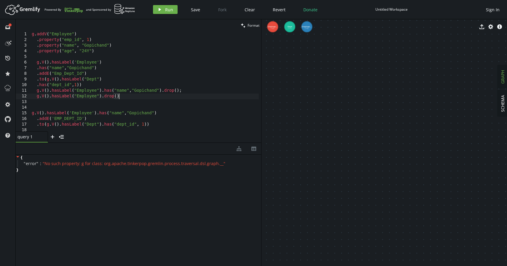
scroll to position [1, 0]
click at [153, 126] on div "g . addV ( "Employee" ) . property ( "emp_id" , 1 ) . property ( "name" , "Gopi…" at bounding box center [145, 85] width 229 height 111
type textarea "g.V().drop();"
click at [159, 11] on icon "play" at bounding box center [160, 9] width 5 height 5
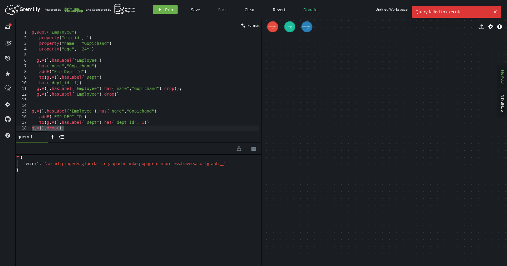
drag, startPoint x: 68, startPoint y: 128, endPoint x: 28, endPoint y: 126, distance: 40.1
click at [28, 126] on div "g.V().drop(); 1 2 3 4 5 6 7 8 9 10 11 12 13 14 15 16 17 18 g . addV ( "Employee…" at bounding box center [139, 81] width 246 height 100
click at [158, 9] on icon "play" at bounding box center [160, 9] width 5 height 5
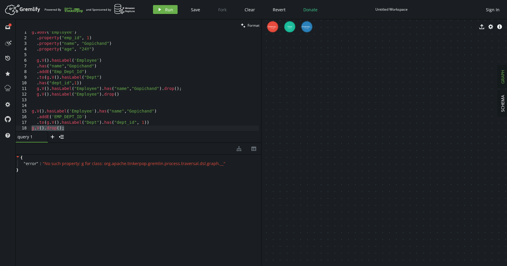
click at [274, 27] on div "export cog info-sign" at bounding box center [385, 26] width 246 height 15
click at [489, 28] on icon "cog" at bounding box center [491, 26] width 5 height 5
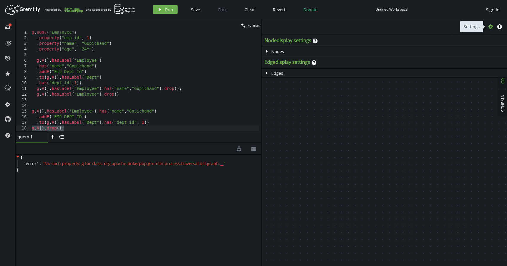
click at [489, 28] on icon "cog" at bounding box center [491, 26] width 5 height 5
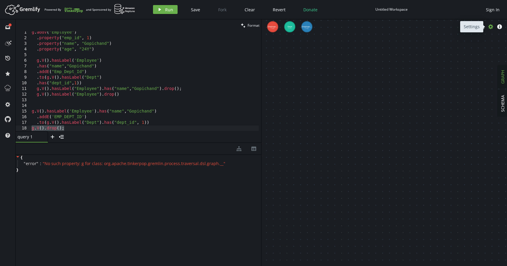
click at [490, 28] on icon "button" at bounding box center [491, 26] width 5 height 5
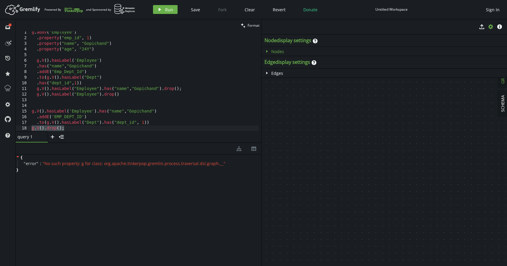
click at [271, 51] on button "caret-right Nodes" at bounding box center [275, 51] width 26 height 9
select select "label"
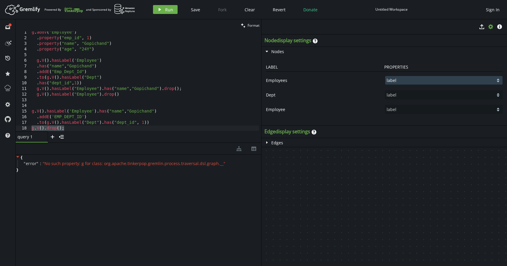
click at [499, 81] on select "name label" at bounding box center [445, 80] width 118 height 9
select select "name"
click at [386, 76] on select "name label" at bounding box center [445, 80] width 118 height 9
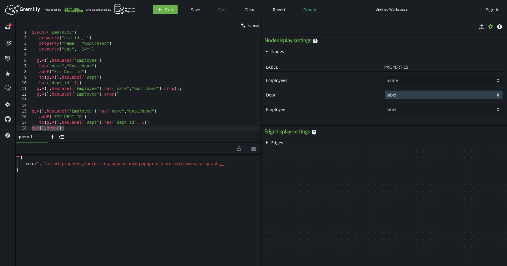
click at [501, 94] on select "dept_category label dept_id experience" at bounding box center [445, 95] width 118 height 9
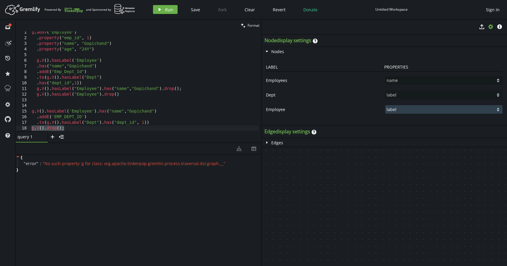
click at [500, 111] on select "name label age emp_id" at bounding box center [445, 109] width 118 height 9
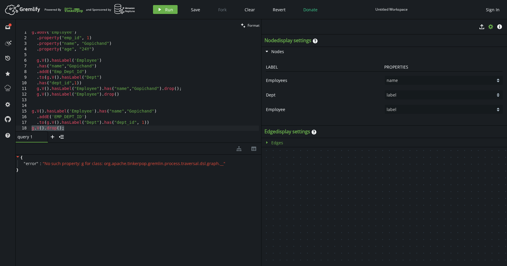
click at [267, 142] on icon "button" at bounding box center [267, 142] width 1 height 2
click at [85, 115] on div "g . addV ( "Employee" ) . property ( "emp_id" , 1 ) . property ( "name" , "Gopi…" at bounding box center [145, 85] width 229 height 111
click at [78, 70] on div "g . addV ( "Employee" ) . property ( "emp_id" , 1 ) . property ( "name" , "Gopi…" at bounding box center [145, 85] width 229 height 111
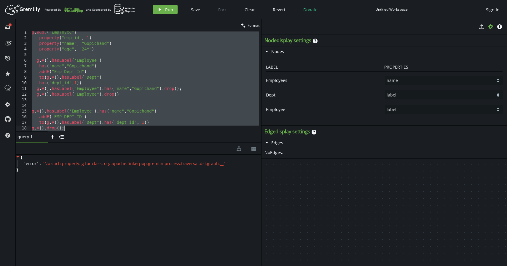
click at [150, 66] on div "g . addV ( "Employee" ) . property ( "emp_id" , 1 ) . property ( "name" , "Gopi…" at bounding box center [145, 85] width 229 height 111
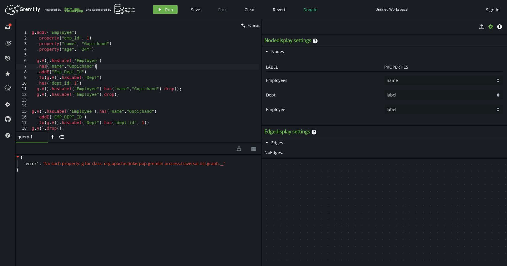
scroll to position [1, 0]
click at [65, 130] on div "g . addV ( "Employee" ) . property ( "emp_id" , 1 ) . property ( "name" , "Gopi…" at bounding box center [145, 85] width 229 height 111
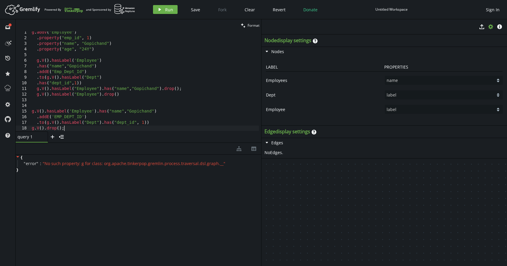
scroll to position [0, 30]
drag, startPoint x: 65, startPoint y: 128, endPoint x: 27, endPoint y: 130, distance: 37.4
click at [27, 130] on div "g.V().drop() 1 2 3 4 5 6 7 8 9 10 11 12 13 14 15 16 17 18 g . addV ( "Employee"…" at bounding box center [139, 81] width 246 height 100
click at [160, 11] on icon "play" at bounding box center [160, 9] width 5 height 5
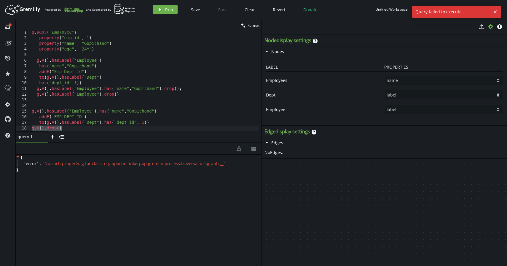
click at [72, 127] on div "g . addV ( "Employee" ) . property ( "emp_id" , 1 ) . property ( "name" , "Gopi…" at bounding box center [145, 85] width 229 height 111
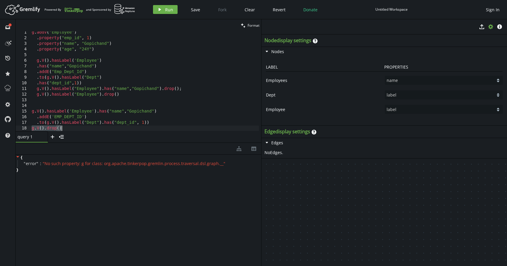
click at [67, 129] on div "g . addV ( "Employee" ) . property ( "emp_id" , 1 ) . property ( "name" , "Gopi…" at bounding box center [145, 85] width 229 height 111
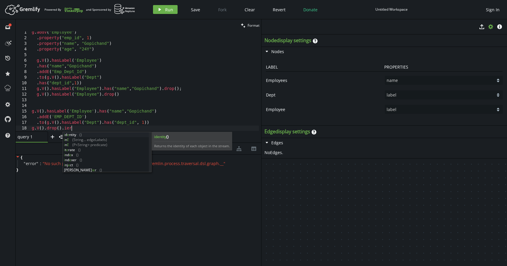
scroll to position [0, 39]
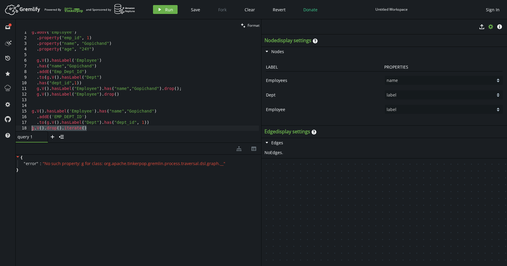
drag, startPoint x: 89, startPoint y: 127, endPoint x: 24, endPoint y: 125, distance: 64.7
click at [24, 125] on div "g.V().drop().iterate() 1 2 3 4 5 6 7 8 9 10 11 12 13 14 15 16 17 18 g . addV ( …" at bounding box center [139, 81] width 246 height 100
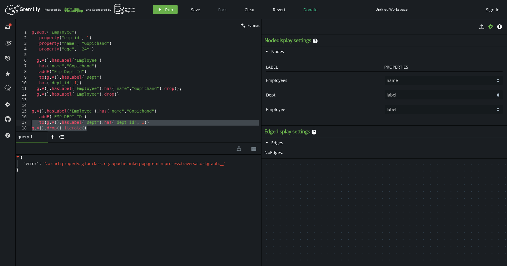
click at [93, 128] on div "g . addV ( "Employee" ) . property ( "emp_id" , 1 ) . property ( "name" , "Gopi…" at bounding box center [145, 85] width 229 height 111
type textarea "g.V().drop().iterate()"
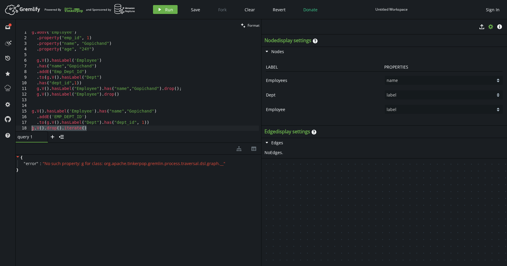
drag, startPoint x: 93, startPoint y: 128, endPoint x: 29, endPoint y: 128, distance: 63.8
click at [29, 128] on div "g.V().drop().iterate() 1 2 3 4 5 6 7 8 9 10 11 12 13 14 15 16 17 18 g . addV ( …" at bounding box center [139, 81] width 246 height 100
click at [167, 10] on span "Run" at bounding box center [169, 10] width 8 height 6
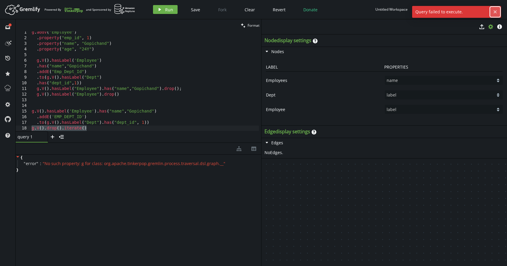
click at [495, 15] on button "cross" at bounding box center [495, 11] width 9 height 9
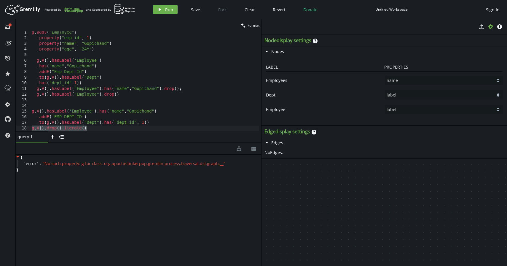
click at [96, 129] on div "g . addV ( "Employee" ) . property ( "emp_id" , 1 ) . property ( "name" , "Gopi…" at bounding box center [145, 85] width 229 height 111
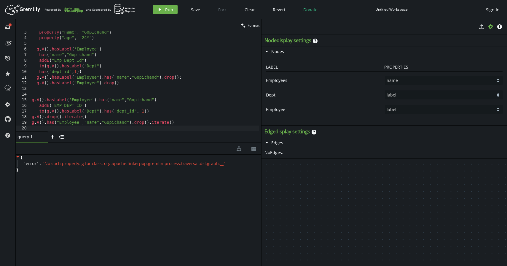
scroll to position [13, 0]
drag, startPoint x: 236, startPoint y: 128, endPoint x: 238, endPoint y: 169, distance: 41.3
click at [238, 169] on div "clean Format 3 4 5 6 7 8 9 10 11 12 13 14 15 16 17 18 19 20 . property ( "name"…" at bounding box center [139, 142] width 246 height 247
click at [119, 122] on div ". property ( "name" , "Gopichand" ) . property ( "age" , "24Y" ) g . V ( ) . ha…" at bounding box center [145, 85] width 229 height 111
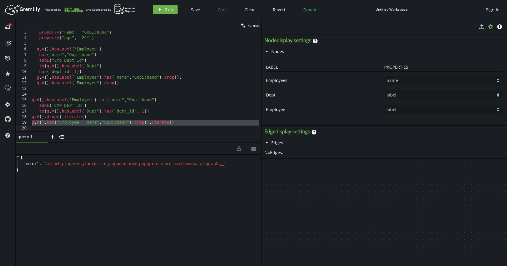
click at [119, 122] on div ". property ( "name" , "Gopichand" ) . property ( "age" , "24Y" ) g . V ( ) . ha…" at bounding box center [145, 85] width 229 height 111
click at [159, 9] on icon "button" at bounding box center [160, 9] width 2 height 3
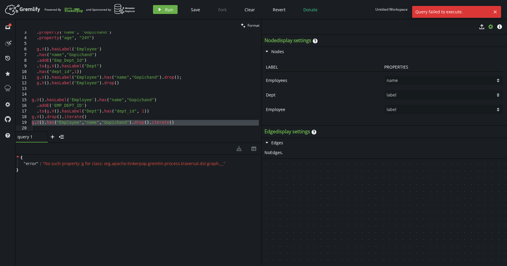
click at [61, 74] on div ". property ( "name" , "Gopichand" ) . property ( "age" , "24Y" ) g . V ( ) . ha…" at bounding box center [145, 85] width 229 height 111
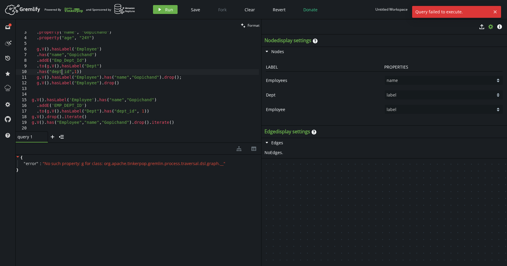
type textarea "g.V().has("Employee","name","Gopichand").drop().iterate()"
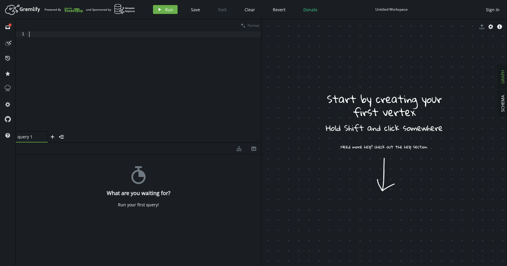
click at [81, 49] on div at bounding box center [145, 86] width 234 height 111
click at [155, 91] on div at bounding box center [145, 86] width 234 height 111
type textarea "v"
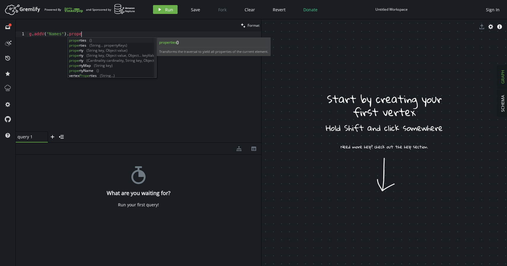
scroll to position [0, 54]
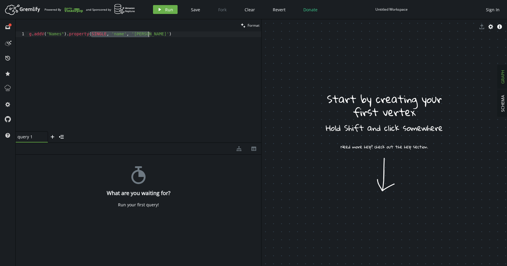
drag, startPoint x: 92, startPoint y: 35, endPoint x: 149, endPoint y: 33, distance: 56.7
click at [149, 33] on div "g . addV ( "Names" ) . property ( SINGLE , 'name' , '[PERSON_NAME]' )" at bounding box center [145, 86] width 234 height 111
click at [54, 35] on div "g . addV ( "Names" ) . property ( "name" , "Gopichand" )" at bounding box center [145, 86] width 234 height 111
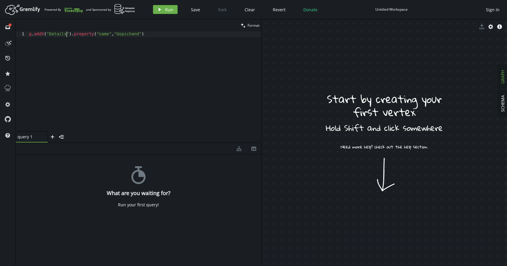
scroll to position [0, 37]
click at [167, 31] on div "g . addV ( "Details" ) . property ( "name" , "Gopichand" )" at bounding box center [145, 86] width 234 height 111
type textarea "g.addV("Details").property("name","Gopichand")."
type textarea "g.addV("Details").property("name","Gopichand")"
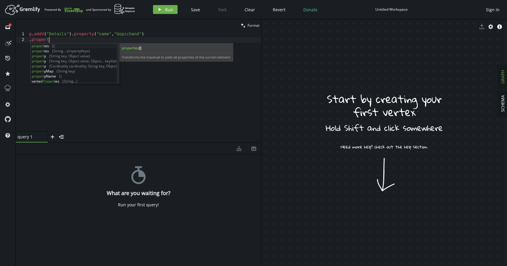
scroll to position [0, 22]
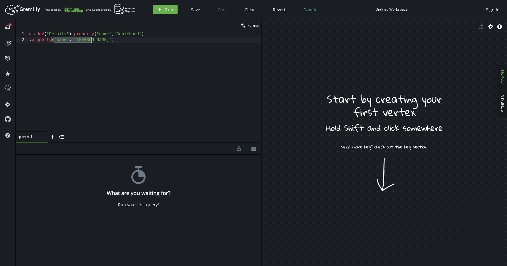
drag, startPoint x: 55, startPoint y: 40, endPoint x: 91, endPoint y: 40, distance: 35.6
click at [91, 40] on div "g . addV ( "Details" ) . property ( "name" , "Gopichand" ) . property ( 'name' …" at bounding box center [145, 86] width 234 height 111
drag, startPoint x: 100, startPoint y: 42, endPoint x: 25, endPoint y: 31, distance: 75.6
click at [25, 31] on div "clean Format .property("age","[DEMOGRAPHIC_DATA]") 1 2 g . addV ( "Details" ) .…" at bounding box center [139, 80] width 246 height 123
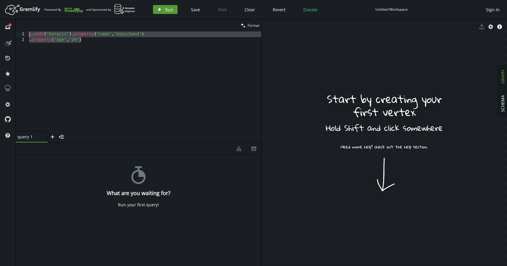
click at [171, 6] on button "play Run" at bounding box center [165, 9] width 25 height 9
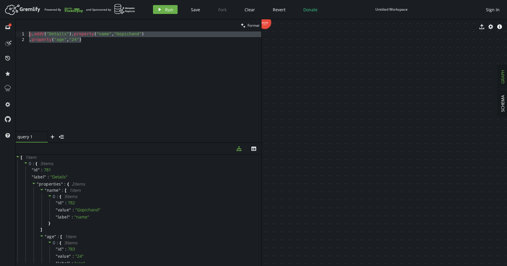
click at [91, 39] on div "g . addV ( "Details" ) . property ( "name" , "Gopichand" ) . property ( "age" ,…" at bounding box center [145, 86] width 234 height 111
click at [90, 42] on div "g . addV ( "Details" ) . property ( "name" , "Gopichand" ) . property ( "age" ,…" at bounding box center [145, 86] width 234 height 111
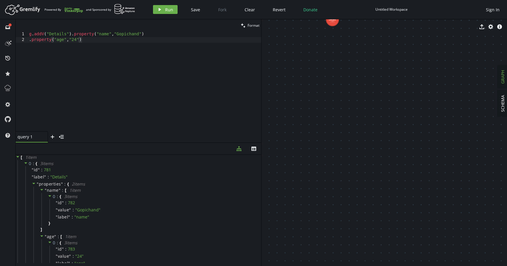
drag, startPoint x: 262, startPoint y: 35, endPoint x: 339, endPoint y: 33, distance: 77.2
click at [340, 33] on div "export cog info-sign Details (781)" at bounding box center [385, 142] width 246 height 247
drag, startPoint x: 283, startPoint y: 53, endPoint x: 291, endPoint y: 113, distance: 61.2
click at [257, 24] on span "Format" at bounding box center [254, 25] width 12 height 5
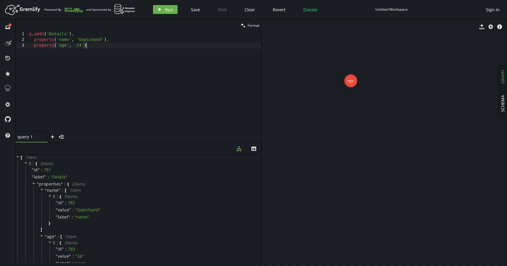
click at [95, 48] on div "g . addV ( 'Details' ) . property ( 'name' , 'Gopichand' ) . property ( 'age' ,…" at bounding box center [145, 86] width 234 height 111
type textarea "property('age', '24');"
type textarea "g.addV("Address")"
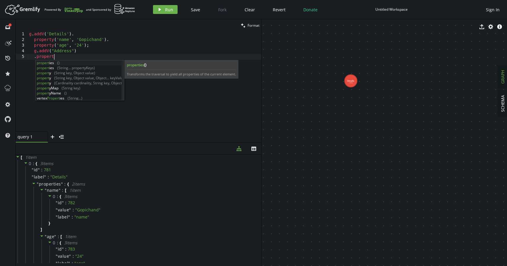
scroll to position [0, 27]
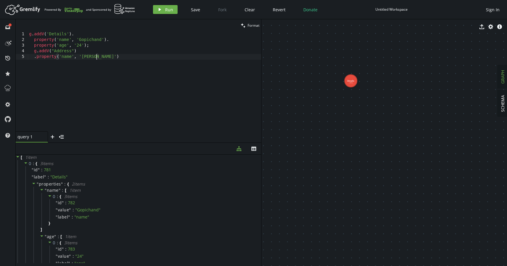
click at [66, 58] on div "g . addV ( 'Details' ) . property ( 'name' , 'Gopichand' ) . property ( 'age' ,…" at bounding box center [145, 86] width 234 height 111
click at [100, 56] on div "g . addV ( 'Details' ) . property ( 'name' , 'Gopichand' ) . property ( 'age' ,…" at bounding box center [145, 86] width 234 height 111
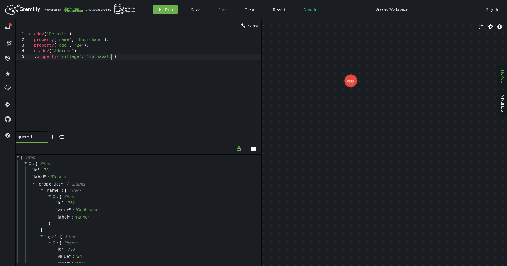
type textarea ".property('village', 'kothapalli')"
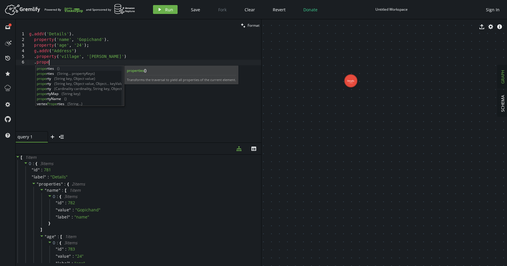
scroll to position [0, 22]
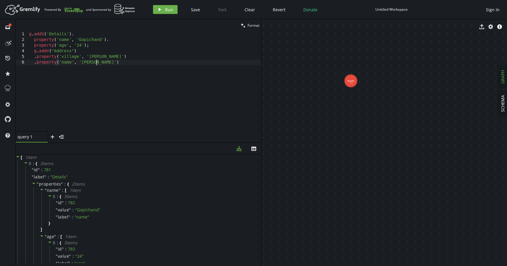
click at [65, 63] on div "g . addV ( 'Details' ) . property ( 'name' , 'Gopichand' ) . property ( 'age' ,…" at bounding box center [145, 86] width 234 height 111
click at [97, 60] on div "g . addV ( 'Details' ) . property ( 'name' , 'Gopichand' ) . property ( 'age' ,…" at bounding box center [145, 86] width 234 height 111
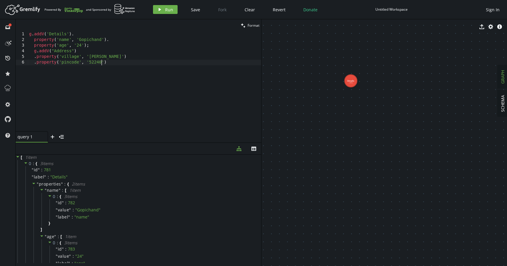
type textarea ".property('pincode', '522409')"
click at [112, 63] on div "g . addV ( 'Details' ) . property ( 'name' , 'Gopichand' ) . property ( 'age' ,…" at bounding box center [145, 86] width 234 height 111
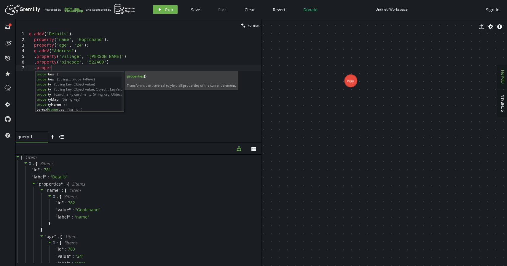
scroll to position [0, 22]
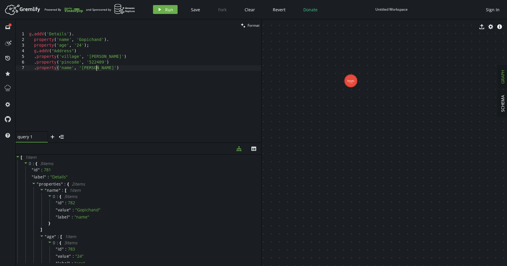
click at [66, 69] on div "g . addV ( 'Details' ) . property ( 'name' , 'Gopichand' ) . property ( 'age' ,…" at bounding box center [145, 86] width 234 height 111
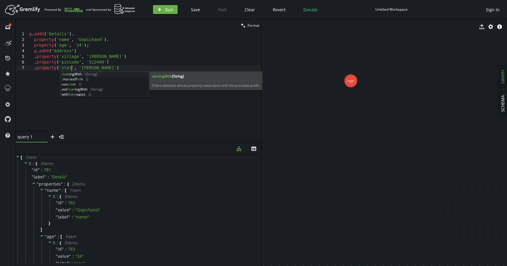
scroll to position [0, 45]
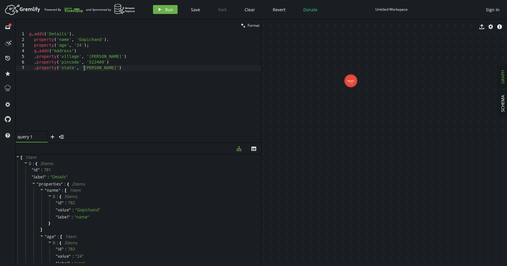
click at [84, 68] on div "g . addV ( 'Details' ) . property ( 'name' , 'Gopichand' ) . property ( 'age' ,…" at bounding box center [145, 86] width 234 height 111
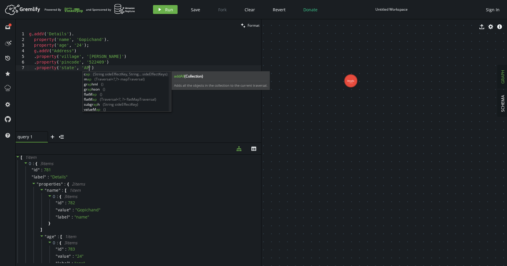
scroll to position [0, 60]
click at [100, 69] on div "g . addV ( 'Details' ) . property ( 'name' , 'Gopichand' ) . property ( 'age' ,…" at bounding box center [145, 86] width 234 height 111
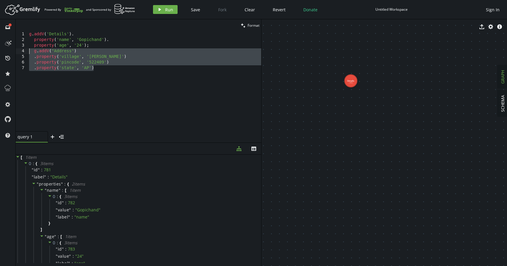
drag, startPoint x: 100, startPoint y: 69, endPoint x: 21, endPoint y: 51, distance: 81.6
click at [21, 51] on div ".property('state', 'AP') 1 2 3 4 5 6 7 g . addV ( 'Details' ) . property ( 'nam…" at bounding box center [139, 81] width 246 height 100
click at [165, 9] on span "Run" at bounding box center [169, 10] width 8 height 6
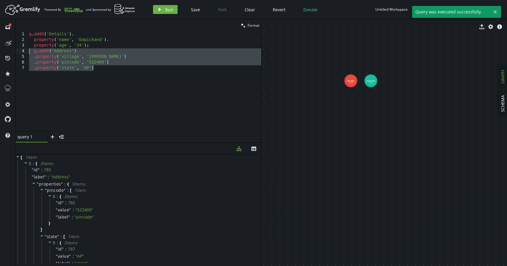
click at [100, 71] on div "g . addV ( 'Details' ) . property ( 'name' , 'Gopichand' ) . property ( 'age' ,…" at bounding box center [145, 86] width 234 height 111
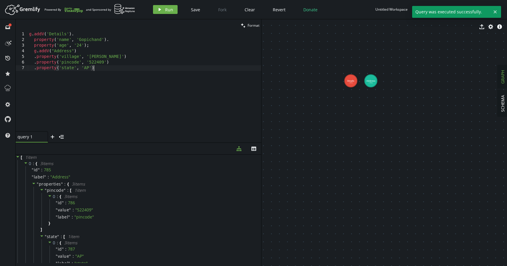
type textarea ".property('state', 'AP');"
click at [34, 52] on div "g . addV ( 'Details' ) . property ( 'name' , 'Gopichand' ) . property ( 'age' ,…" at bounding box center [145, 86] width 234 height 111
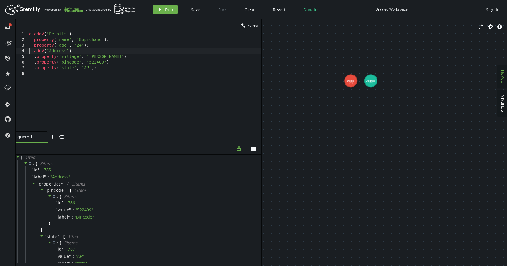
click at [35, 56] on div "g . addV ( 'Details' ) . property ( 'name' , 'Gopichand' ) . property ( 'age' ,…" at bounding box center [145, 86] width 234 height 111
click at [34, 60] on div "g . addV ( 'Details' ) . property ( 'name' , 'Gopichand' ) . property ( 'age' ,…" at bounding box center [145, 86] width 234 height 111
click at [33, 57] on div "g . addV ( 'Details' ) . property ( 'name' , 'Gopichand' ) . property ( 'age' ,…" at bounding box center [145, 86] width 234 height 111
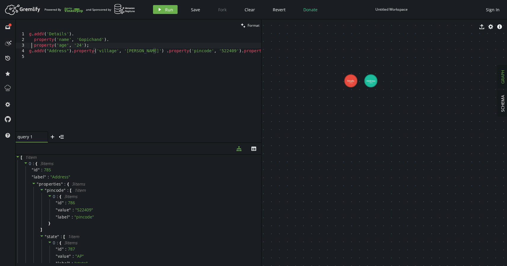
click at [32, 47] on div "g . addV ( 'Details' ) . property ( 'name' , 'Gopichand' ) . property ( 'age' ,…" at bounding box center [162, 85] width 269 height 109
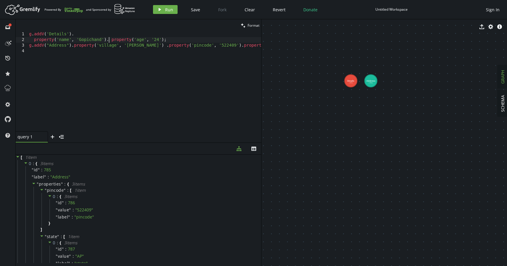
click at [31, 42] on div "g . addV ( 'Details' ) . property ( 'name' , 'Gopichand' ) . property ( 'age' ,…" at bounding box center [162, 85] width 269 height 109
type textarea "g.addV('Details'). property('name', 'Gopichand'). property('age', '24');"
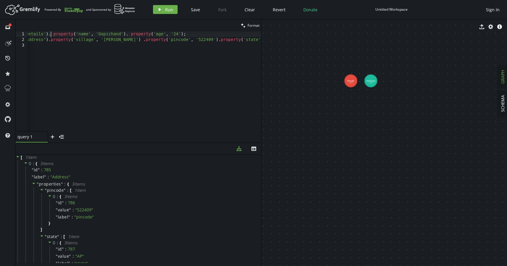
scroll to position [0, 0]
click at [33, 48] on div "g . addV ( 'Details' ) . property ( 'name' , 'Gopichand' ) . property ( 'age' ,…" at bounding box center [162, 85] width 269 height 109
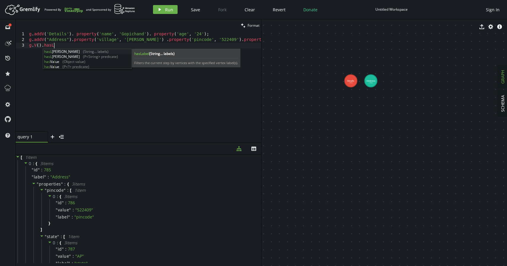
scroll to position [0, 27]
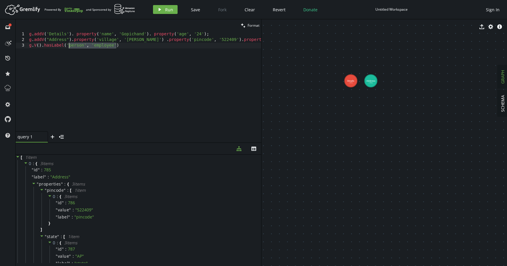
drag, startPoint x: 117, startPoint y: 47, endPoint x: 67, endPoint y: 47, distance: 49.6
click at [67, 47] on div "g . addV ( 'Details' ) . property ( 'name' , 'Gopichand' ) . property ( 'age' ,…" at bounding box center [162, 85] width 269 height 109
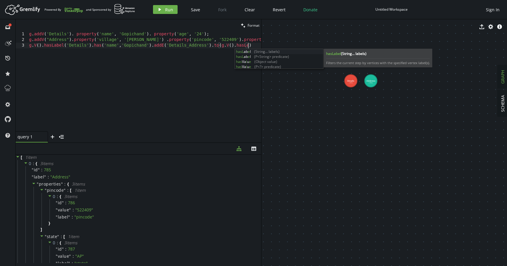
scroll to position [0, 219]
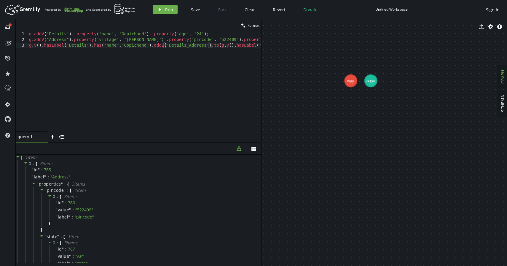
click at [212, 45] on div "g . addV ( 'Details' ) . property ( 'name' , 'Gopichand' ) . property ( 'age' ,…" at bounding box center [171, 85] width 287 height 109
drag, startPoint x: 77, startPoint y: 51, endPoint x: 96, endPoint y: 51, distance: 18.1
click at [90, 51] on div "g . addV ( 'Details' ) . property ( 'name' , 'Gopichand' ) . property ( 'age' ,…" at bounding box center [162, 85] width 269 height 109
drag, startPoint x: 126, startPoint y: 52, endPoint x: 77, endPoint y: 49, distance: 49.7
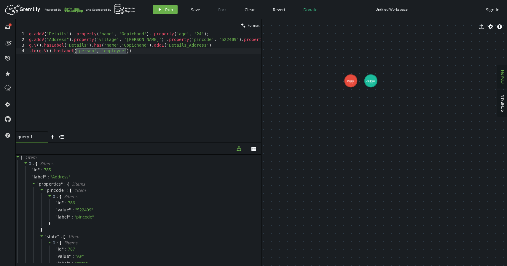
click at [77, 49] on div "g . addV ( 'Details' ) . property ( 'name' , 'Gopichand' ) . property ( 'age' ,…" at bounding box center [162, 85] width 269 height 109
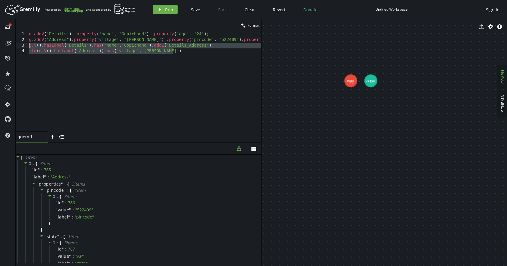
drag, startPoint x: 182, startPoint y: 52, endPoint x: 26, endPoint y: 45, distance: 156.6
click at [25, 45] on div ".to(g.V().hasLabel('Address')).has('village','kothapalli') 1 2 3 4 g . addV ( '…" at bounding box center [139, 81] width 246 height 100
click at [163, 6] on button "play Run" at bounding box center [165, 9] width 25 height 9
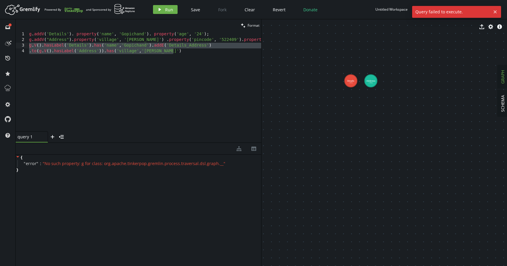
click at [173, 52] on div "g . addV ( 'Details' ) . property ( 'name' , 'Gopichand' ) . property ( 'age' ,…" at bounding box center [162, 85] width 269 height 109
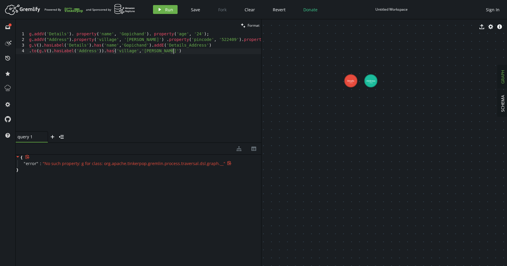
click at [220, 164] on div "" No such property: g for class: org.apache.tinkerpop.gremlin.process.traversal…" at bounding box center [135, 163] width 185 height 5
click at [227, 164] on icon at bounding box center [229, 163] width 4 height 4
click at [227, 165] on span at bounding box center [229, 164] width 5 height 6
click at [227, 164] on icon at bounding box center [229, 163] width 4 height 4
click at [29, 158] on icon at bounding box center [27, 157] width 4 height 4
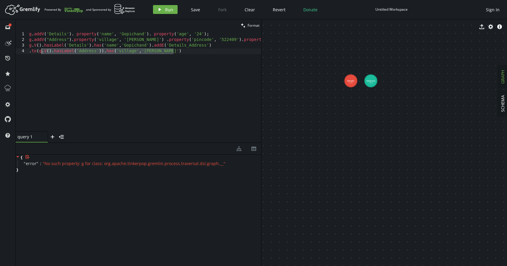
drag, startPoint x: 179, startPoint y: 50, endPoint x: 43, endPoint y: 51, distance: 136.2
click at [43, 51] on div "g . addV ( 'Details' ) . property ( 'name' , 'Gopichand' ) . property ( 'age' ,…" at bounding box center [162, 85] width 269 height 109
drag, startPoint x: 30, startPoint y: 47, endPoint x: 175, endPoint y: 54, distance: 145.3
click at [175, 54] on div "g . addV ( 'Details' ) . property ( 'name' , 'Gopichand' ) . property ( 'age' ,…" at bounding box center [162, 85] width 269 height 109
click at [37, 51] on div "g . addV ( 'Details' ) . property ( 'name' , 'Gopichand' ) . property ( 'age' ,…" at bounding box center [162, 85] width 269 height 109
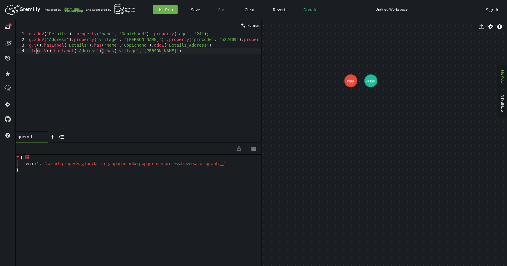
scroll to position [0, 10]
click at [60, 77] on div "g . addV ( 'Details' ) . property ( 'name' , 'Gopichand' ) . property ( 'age' ,…" at bounding box center [162, 85] width 269 height 109
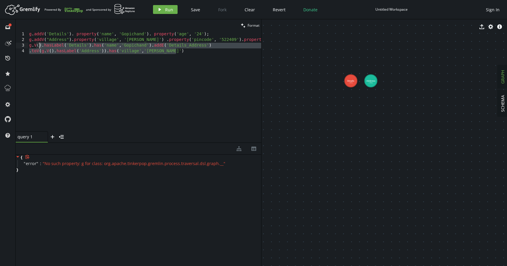
drag, startPoint x: 189, startPoint y: 51, endPoint x: 39, endPoint y: 44, distance: 149.7
click at [39, 44] on div "g . addV ( 'Details' ) . property ( 'name' , 'Gopichand' ) . property ( 'age' ,…" at bounding box center [162, 85] width 269 height 109
drag, startPoint x: 30, startPoint y: 45, endPoint x: 230, endPoint y: 58, distance: 200.7
click at [230, 58] on div "g . addV ( 'Details' ) . property ( 'name' , 'Gopichand' ) . property ( 'age' ,…" at bounding box center [162, 85] width 269 height 109
click at [168, 9] on span "Run" at bounding box center [169, 10] width 8 height 6
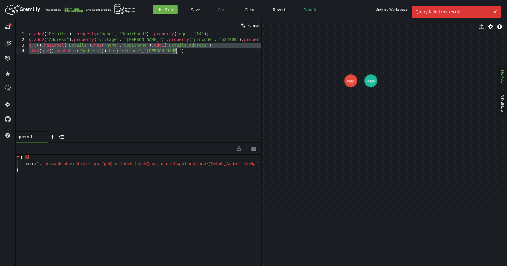
click at [183, 51] on div "g . addV ( 'Details' ) . property ( 'name' , 'Gopichand' ) . property ( 'age' ,…" at bounding box center [162, 85] width 269 height 109
drag, startPoint x: 183, startPoint y: 50, endPoint x: 32, endPoint y: 42, distance: 151.6
click at [32, 42] on div "g . addV ( 'Details' ) . property ( 'name' , 'Gopichand' ) . property ( 'age' ,…" at bounding box center [162, 85] width 269 height 109
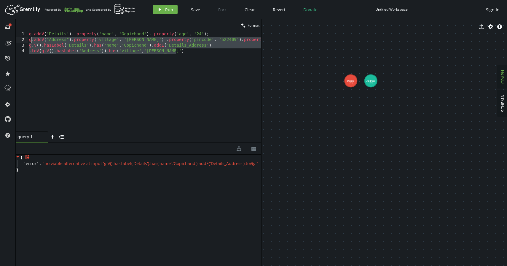
click at [179, 45] on div "g . addV ( 'Details' ) . property ( 'name' , 'Gopichand' ) . property ( 'age' ,…" at bounding box center [162, 85] width 269 height 109
drag, startPoint x: 180, startPoint y: 52, endPoint x: 18, endPoint y: 46, distance: 162.2
click at [18, 46] on div "g.V().hasLabel('Details').has('name','Gopichand').addE('Details_Address') 1 2 3…" at bounding box center [139, 81] width 246 height 100
type textarea "g.V().hasLabel('Details').has('name','Gopichand').addE('Details_Address') .toV(…"
paste textarea
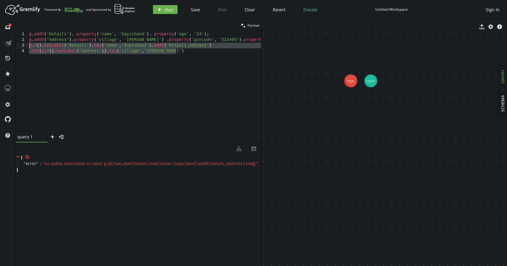
scroll to position [0, 0]
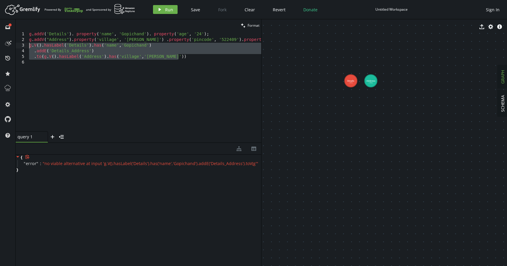
drag, startPoint x: 187, startPoint y: 58, endPoint x: 20, endPoint y: 45, distance: 168.2
click at [20, 45] on div "1 2 3 4 5 6 g . addV ( 'Details' ) . property ( 'name' , 'Gopichand' ) . proper…" at bounding box center [139, 81] width 246 height 100
type textarea "g.V().hasLabel('Details').has('name','Gopichand') .addE('Details_Address')"
click at [171, 11] on span "Run" at bounding box center [169, 10] width 8 height 6
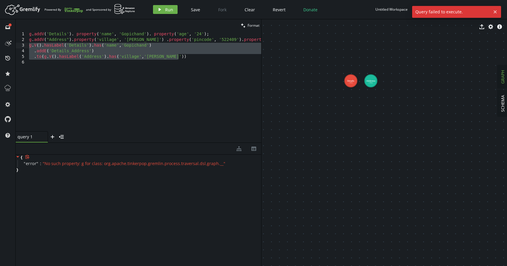
click at [189, 63] on div "g . addV ( 'Details' ) . property ( 'name' , 'Gopichand' ) . property ( 'age' ,…" at bounding box center [162, 85] width 269 height 109
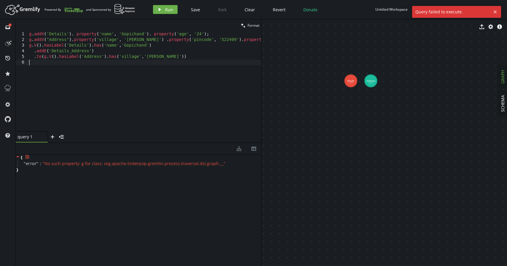
type textarea ".to(g.V().hasLabel('Address').has('village','kothapalli'))"
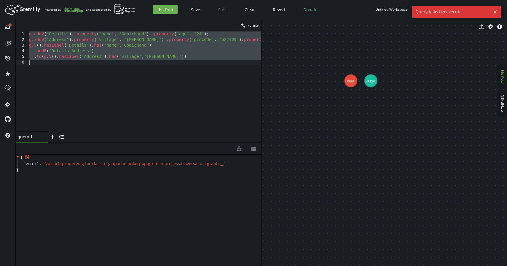
paste textarea
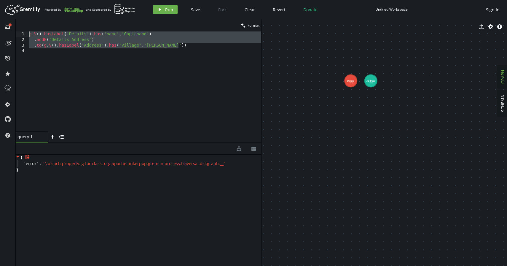
drag, startPoint x: 187, startPoint y: 44, endPoint x: 20, endPoint y: 33, distance: 167.1
click at [20, 33] on div "1 2 3 4 g . V ( ) . hasLabel ( 'Details' ) . has ( 'name' , 'Gopichand' ) . add…" at bounding box center [139, 81] width 246 height 100
type textarea "g.V().hasLabel('Details').has('name','Gopichand') .addE('Details_Address')"
click at [164, 13] on button "play Run" at bounding box center [165, 9] width 25 height 9
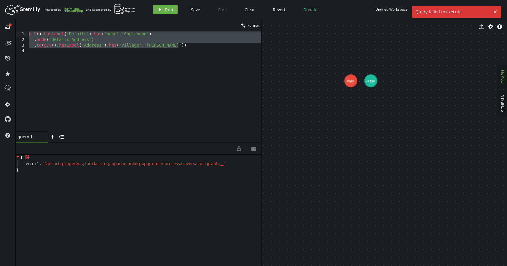
click at [207, 81] on div "g . V ( ) . hasLabel ( 'Details' ) . has ( 'name' , 'Gopichand' ) . addE ( 'Det…" at bounding box center [145, 86] width 234 height 111
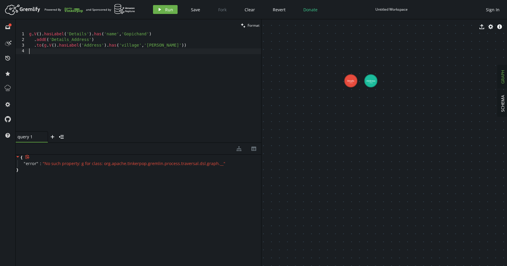
click at [84, 45] on div "g . V ( ) . hasLabel ( 'Details' ) . has ( 'name' , 'Gopichand' ) . addE ( 'Det…" at bounding box center [145, 86] width 234 height 111
type textarea ".to(g.V().hasLabel('Address').has('village','kothapalli'))"
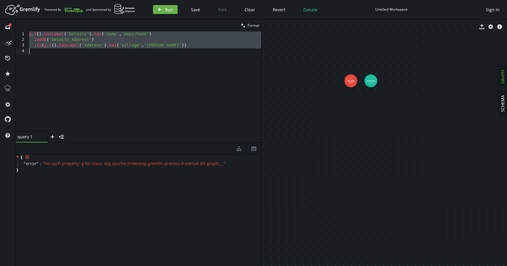
paste textarea
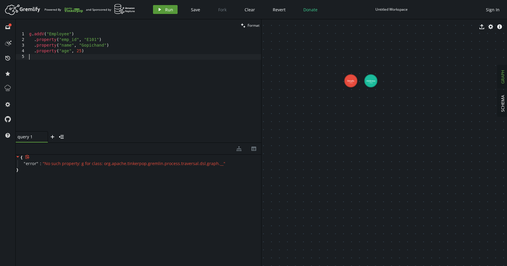
click at [163, 13] on button "play Run" at bounding box center [165, 9] width 25 height 9
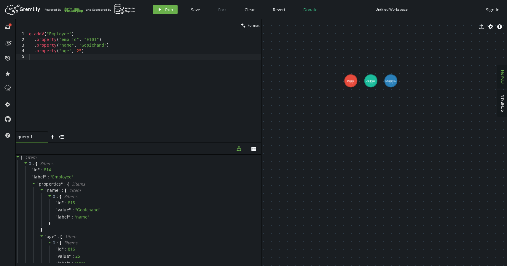
click at [102, 49] on div "g . addV ( "Employee" ) . property ( "emp_id" , "E101" ) . property ( "name" , …" at bounding box center [145, 86] width 234 height 111
type textarea ".property("age", 25);"
paste textarea
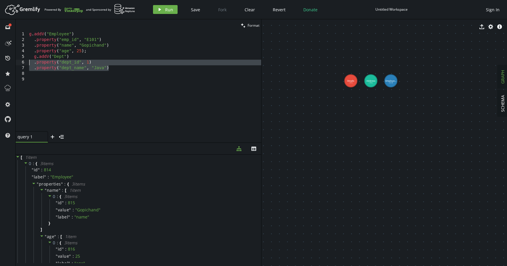
drag, startPoint x: 117, startPoint y: 68, endPoint x: 33, endPoint y: 59, distance: 84.5
click at [32, 59] on div "g . addV ( "Employee" ) . property ( "emp_id" , "E101" ) . property ( "name" , …" at bounding box center [145, 86] width 234 height 111
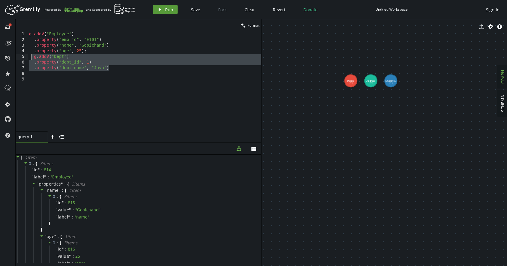
click at [160, 13] on button "play Run" at bounding box center [165, 9] width 25 height 9
click at [117, 71] on div "g . addV ( "Employee" ) . property ( "emp_id" , "E101" ) . property ( "name" , …" at bounding box center [145, 86] width 234 height 111
type textarea ".property("dept_name", "Java")"
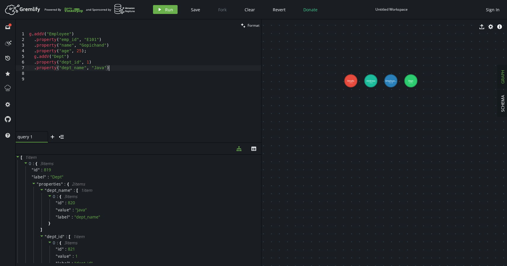
scroll to position [0, 4]
paste textarea
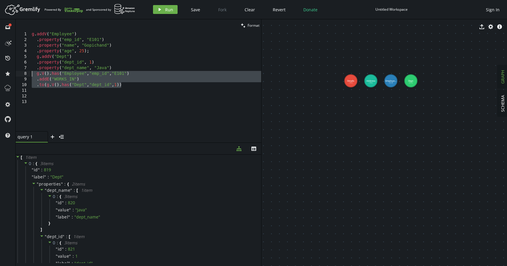
drag, startPoint x: 134, startPoint y: 85, endPoint x: 31, endPoint y: 76, distance: 102.8
click at [31, 76] on div "g . addV ( "Employee" ) . property ( "emp_id" , "E101" ) . property ( "name" , …" at bounding box center [146, 86] width 231 height 111
click at [153, 12] on button "play Run" at bounding box center [165, 9] width 25 height 9
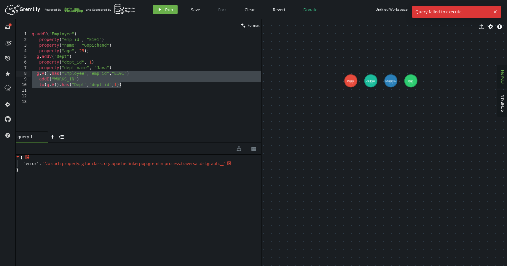
click at [145, 165] on span "" No such property: g for class: org.apache.tinkerpop.gremlin.process.traversal…" at bounding box center [134, 164] width 183 height 6
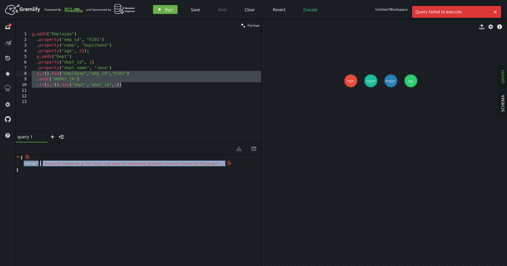
click at [145, 165] on span "" No such property: g for class: org.apache.tinkerpop.gremlin.process.traversal…" at bounding box center [134, 164] width 183 height 6
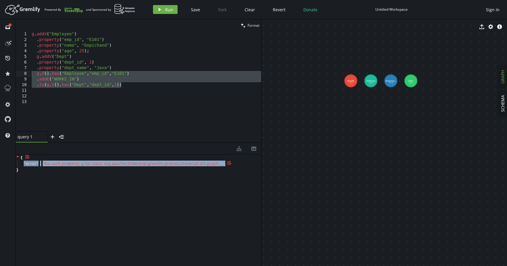
copy div "" error " : " No such property: g for class: org.apache.tinkerpop.gremlin.proce…"
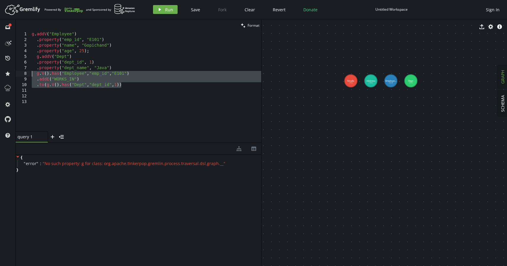
click at [125, 86] on div "g . addV ( "Employee" ) . property ( "emp_id" , "E101" ) . property ( "name" , …" at bounding box center [146, 86] width 231 height 111
type textarea ".to(g.V().has("Dept","dept_id",1))"
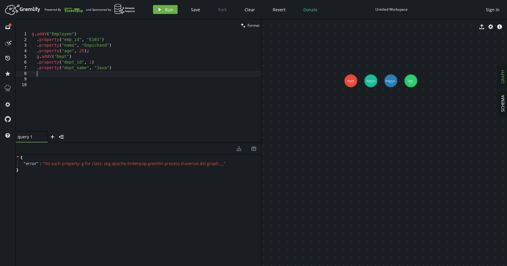
paste textarea
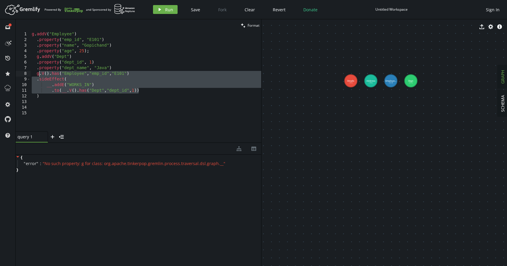
drag, startPoint x: 145, startPoint y: 91, endPoint x: 37, endPoint y: 74, distance: 108.7
click at [37, 74] on div "g . addV ( "Employee" ) . property ( "emp_id" , "E101" ) . property ( "name" , …" at bounding box center [146, 86] width 231 height 111
type textarea "g.V().has("Employee","emp_id","E101") .sideEffect("
click at [161, 9] on icon "play" at bounding box center [160, 9] width 5 height 5
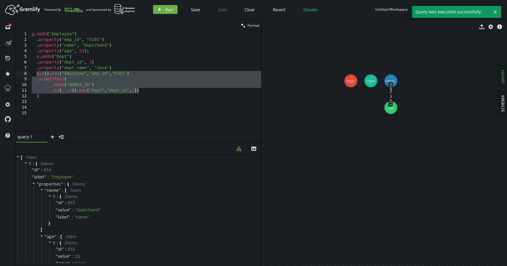
click at [157, 103] on div "g . addV ( "Employee" ) . property ( "emp_id" , "E101" ) . property ( "name" , …" at bounding box center [146, 86] width 231 height 111
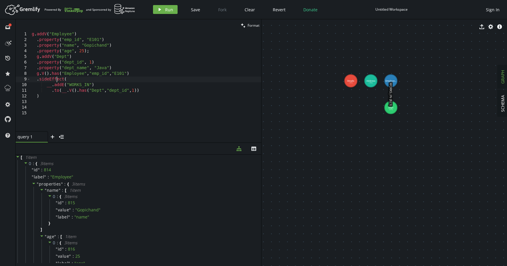
click at [58, 78] on div "g . addV ( "Employee" ) . property ( "emp_id" , "E101" ) . property ( "name" , …" at bounding box center [146, 86] width 231 height 111
click at [248, 134] on div "query 1 small-cross plus menu-closed" at bounding box center [139, 136] width 246 height 11
drag, startPoint x: 394, startPoint y: 108, endPoint x: 395, endPoint y: 177, distance: 68.6
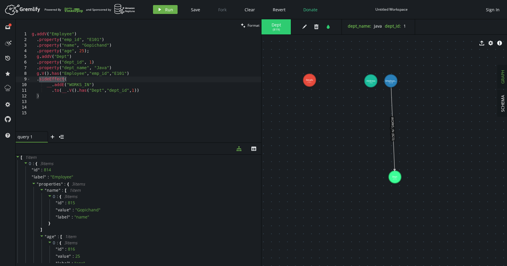
drag, startPoint x: 350, startPoint y: 81, endPoint x: 310, endPoint y: 80, distance: 40.7
drag, startPoint x: 372, startPoint y: 83, endPoint x: 352, endPoint y: 57, distance: 32.8
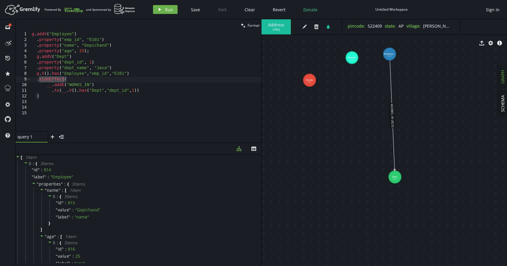
drag, startPoint x: 393, startPoint y: 80, endPoint x: 390, endPoint y: 54, distance: 26.3
click at [180, 90] on div "g . addV ( "Employee" ) . property ( "emp_id" , "E101" ) . property ( "name" , …" at bounding box center [146, 86] width 231 height 111
click at [159, 92] on div "g . addV ( "Employee" ) . property ( "emp_id" , "E101" ) . property ( "name" , …" at bounding box center [146, 86] width 231 height 111
type textarea ".to(__.V().has("Dept","dept_id",1));"
click at [60, 96] on div "g . addV ( "Employee" ) . property ( "emp_id" , "E101" ) . property ( "name" , …" at bounding box center [146, 86] width 231 height 111
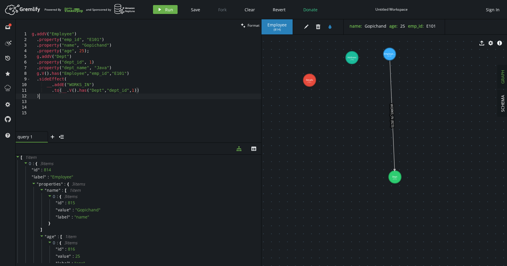
type textarea ")"
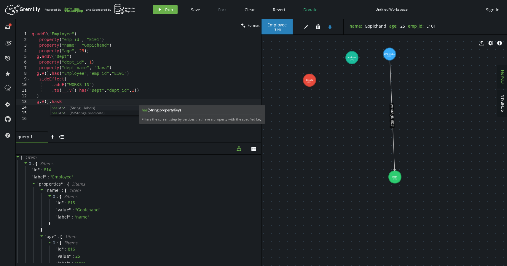
scroll to position [0, 29]
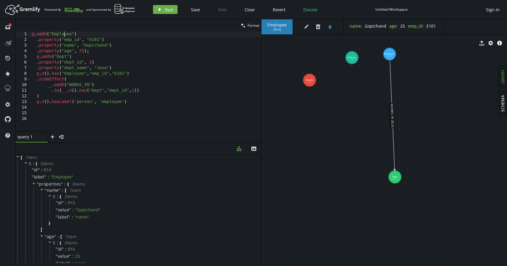
click at [65, 33] on div "g . addV ( "Employee" ) . property ( "emp_id" , "E101" ) . property ( "name" , …" at bounding box center [146, 86] width 231 height 111
drag, startPoint x: 75, startPoint y: 101, endPoint x: 123, endPoint y: 101, distance: 48.1
click at [123, 101] on div "g . addV ( "Employee" ) . property ( "emp_id" , "E101" ) . property ( "name" , …" at bounding box center [146, 86] width 231 height 111
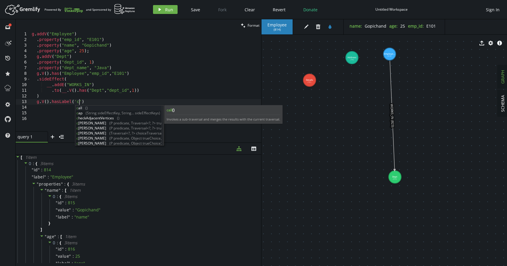
paste textarea "Employee'"
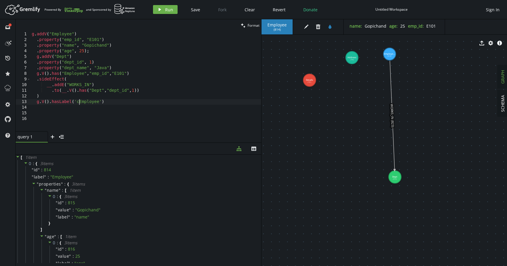
drag, startPoint x: 79, startPoint y: 102, endPoint x: 103, endPoint y: 128, distance: 35.1
click at [79, 102] on div "g . addV ( "Employee" ) . property ( "emp_id" , "E101" ) . property ( "name" , …" at bounding box center [146, 86] width 231 height 111
type textarea "g.V().hasLabel('Employee')"
click at [101, 104] on div "g . addV ( "Employee" ) . property ( "emp_id" , "E101" ) . property ( "name" , …" at bounding box center [146, 86] width 231 height 111
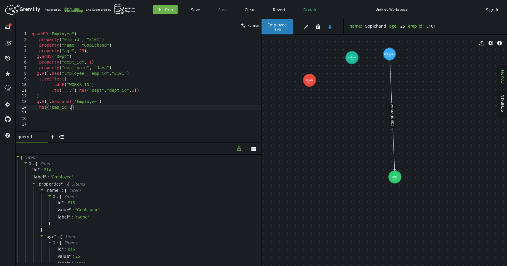
type textarea ".has('emp_id',1)"
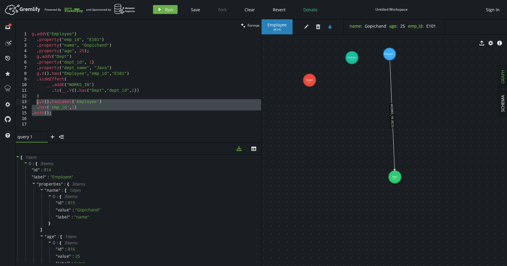
drag, startPoint x: 56, startPoint y: 115, endPoint x: 36, endPoint y: 103, distance: 23.3
click at [36, 103] on div "g . addV ( "Employee" ) . property ( "emp_id" , "E101" ) . property ( "name" , …" at bounding box center [146, 86] width 231 height 111
click at [165, 13] on button "play Run" at bounding box center [165, 9] width 25 height 9
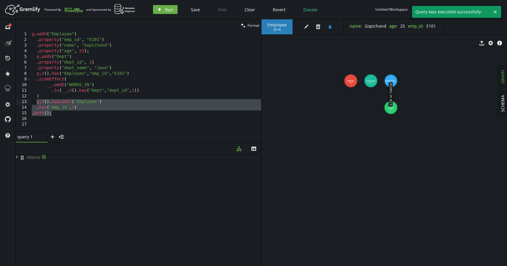
click at [18, 157] on icon at bounding box center [18, 157] width 4 height 4
click at [31, 156] on span "0 item s" at bounding box center [31, 157] width 13 height 6
click at [110, 108] on div "g . addV ( "Employee" ) . property ( "emp_id" , "E101" ) . property ( "name" , …" at bounding box center [146, 86] width 231 height 111
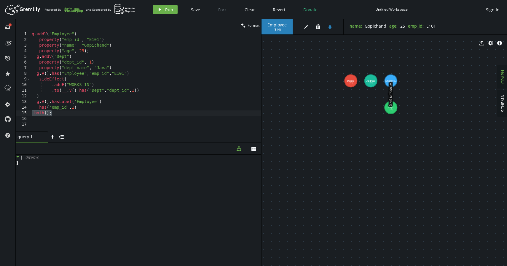
drag, startPoint x: 56, startPoint y: 114, endPoint x: 25, endPoint y: 113, distance: 30.9
click at [25, 113] on div ".has('emp_id',1) 1 2 3 4 5 6 7 8 9 10 11 12 13 14 15 16 17 g . addV ( "Employee…" at bounding box center [139, 81] width 246 height 100
type textarea ".both();"
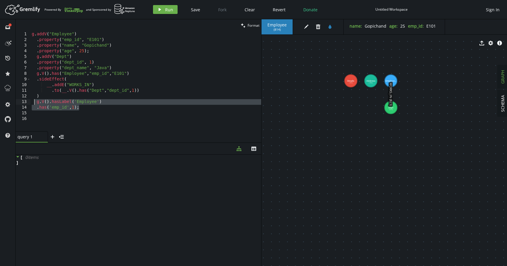
drag, startPoint x: 85, startPoint y: 109, endPoint x: 35, endPoint y: 101, distance: 50.2
click at [35, 101] on div "g . addV ( "Employee" ) . property ( "emp_id" , "E101" ) . property ( "name" , …" at bounding box center [146, 86] width 231 height 111
click at [172, 9] on span "Run" at bounding box center [169, 10] width 8 height 6
click at [83, 106] on div "g . addV ( "Employee" ) . property ( "emp_id" , "E101" ) . property ( "name" , …" at bounding box center [146, 86] width 231 height 111
drag, startPoint x: 85, startPoint y: 107, endPoint x: 35, endPoint y: 103, distance: 50.0
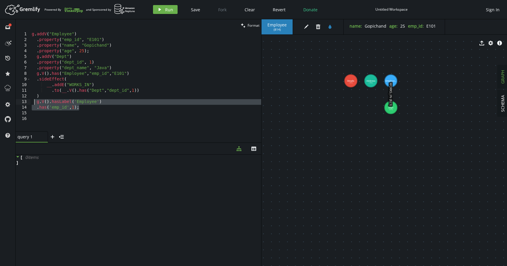
click at [35, 103] on div "g . addV ( "Employee" ) . property ( "emp_id" , "E101" ) . property ( "name" , …" at bounding box center [146, 86] width 231 height 111
paste textarea "g.V().has("Employee","emp_id","E101")"
type textarea "g.V().has("Employee","emp_id","E101")"
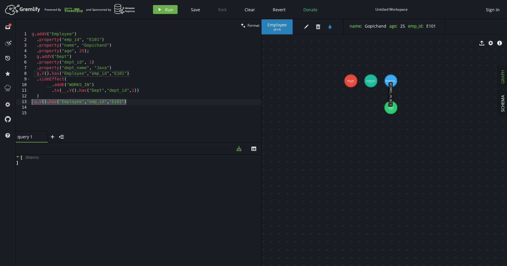
drag, startPoint x: 136, startPoint y: 102, endPoint x: 31, endPoint y: 101, distance: 104.8
click at [31, 101] on div "g . addV ( "Employee" ) . property ( "emp_id" , "E101" ) . property ( "name" , …" at bounding box center [146, 86] width 231 height 111
click at [153, 9] on button "play Run" at bounding box center [165, 9] width 25 height 9
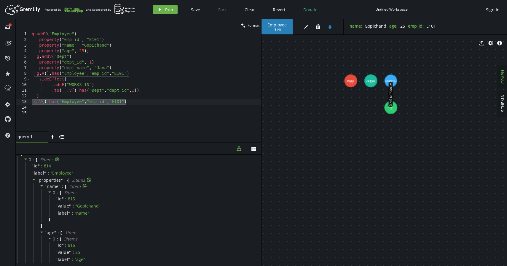
scroll to position [4, 0]
click at [42, 188] on span at bounding box center [42, 187] width 4 height 6
click at [42, 188] on icon at bounding box center [42, 186] width 4 height 4
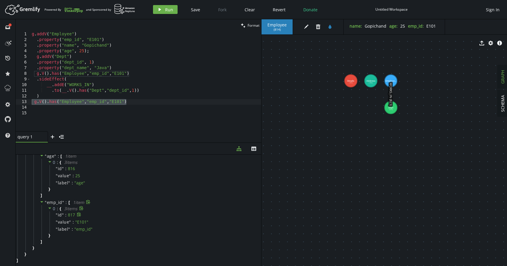
scroll to position [0, 0]
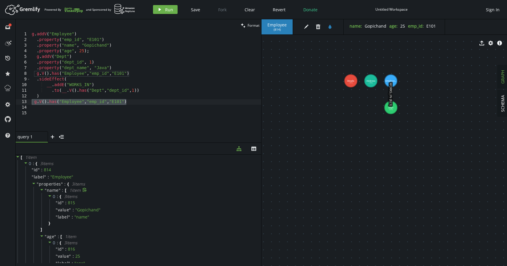
click at [66, 108] on div "g . addV ( "Employee" ) . property ( "emp_id" , "E101" ) . property ( "name" , …" at bounding box center [146, 86] width 231 height 111
drag, startPoint x: 132, startPoint y: 104, endPoint x: 43, endPoint y: 100, distance: 89.1
click at [43, 100] on div "g . addV ( "Employee" ) . property ( "emp_id" , "E101" ) . property ( "name" , …" at bounding box center [146, 86] width 231 height 111
type textarea "g.V().has("Employee","emp_id","E101")"
click at [130, 104] on div "g . addV ( "Employee" ) . property ( "emp_id" , "E101" ) . property ( "name" , …" at bounding box center [146, 81] width 231 height 100
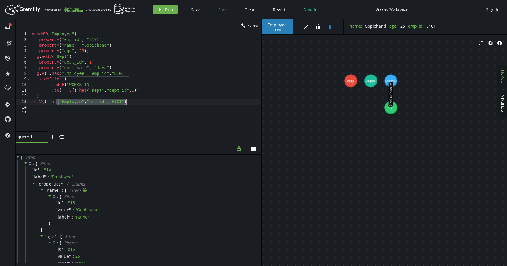
click at [130, 104] on div "g . addV ( "Employee" ) . property ( "emp_id" , "E101" ) . property ( "name" , …" at bounding box center [146, 86] width 231 height 111
click at [131, 107] on div "g . addV ( "Employee" ) . property ( "emp_id" , "E101" ) . property ( "name" , …" at bounding box center [146, 86] width 231 height 111
drag, startPoint x: 85, startPoint y: 104, endPoint x: 124, endPoint y: 103, distance: 38.6
click at [124, 103] on div "g . addV ( "Employee" ) . property ( "emp_id" , "E101" ) . property ( "name" , …" at bounding box center [146, 86] width 231 height 111
click at [89, 103] on div "g . addV ( "Employee" ) . property ( "emp_id" , "E101" ) . property ( "name" , …" at bounding box center [146, 86] width 231 height 111
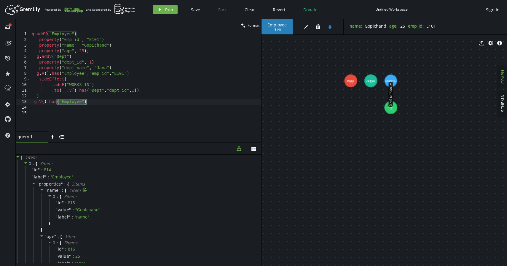
click at [89, 103] on div "g . addV ( "Employee" ) . property ( "emp_id" , "E101" ) . property ( "name" , …" at bounding box center [146, 86] width 231 height 111
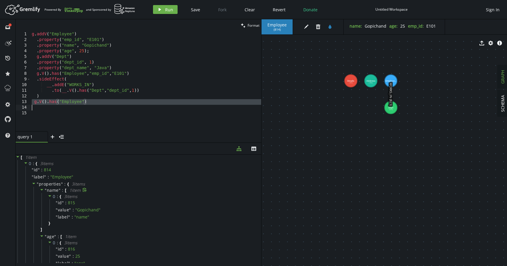
click at [89, 103] on div "g . addV ( "Employee" ) . property ( "emp_id" , "E101" ) . property ( "name" , …" at bounding box center [146, 86] width 231 height 111
click at [170, 8] on span "Run" at bounding box center [169, 10] width 8 height 6
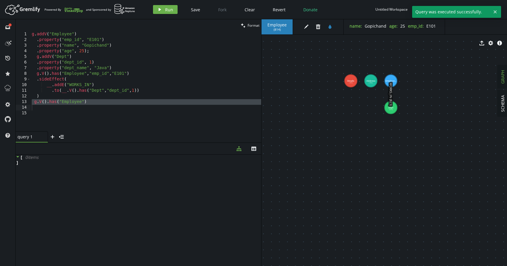
click at [19, 156] on icon at bounding box center [18, 157] width 4 height 4
click at [90, 104] on div "g . addV ( "Employee" ) . property ( "emp_id" , "E101" ) . property ( "name" , …" at bounding box center [146, 86] width 231 height 111
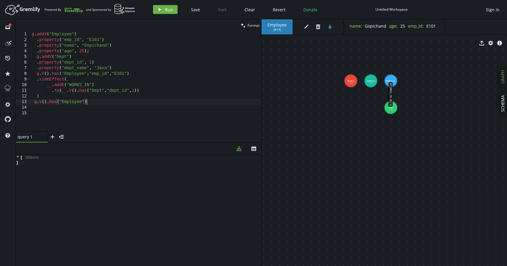
type textarea "g.V().has("Employee","emp_id","E101")"
click at [111, 111] on div "g . addV ( "Employee" ) . property ( "emp_id" , "E101" ) . property ( "name" , …" at bounding box center [146, 86] width 231 height 111
click at [119, 68] on div "g . addV ( "Employee" ) . property ( "emp_id" , "E101" ) . property ( "name" , …" at bounding box center [146, 86] width 231 height 111
type textarea ".property("dept_name", "Java")"
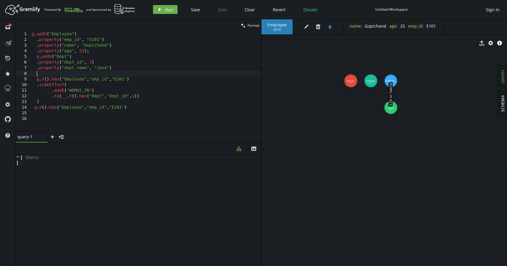
scroll to position [0, 4]
click at [50, 107] on div "g . addV ( "Employee" ) . property ( "emp_id" , "E101" ) . property ( "name" , …" at bounding box center [146, 86] width 231 height 111
click at [115, 72] on div "g . addV ( "Employee" ) . property ( "emp_id" , "E101" ) . property ( "name" , …" at bounding box center [146, 86] width 231 height 111
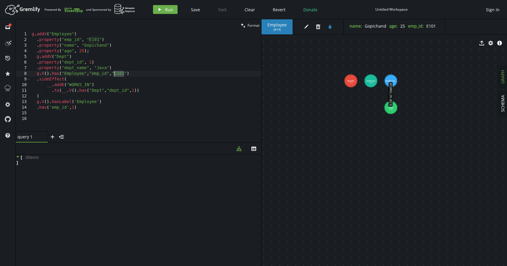
click at [115, 72] on div "g . addV ( "Employee" ) . property ( "emp_id" , "E101" ) . property ( "name" , …" at bounding box center [146, 86] width 231 height 111
drag, startPoint x: 74, startPoint y: 107, endPoint x: 111, endPoint y: 158, distance: 63.0
click at [74, 108] on div "g . addV ( "Employee" ) . property ( "emp_id" , "E101" ) . property ( "name" , …" at bounding box center [146, 86] width 231 height 111
paste textarea "E101'"
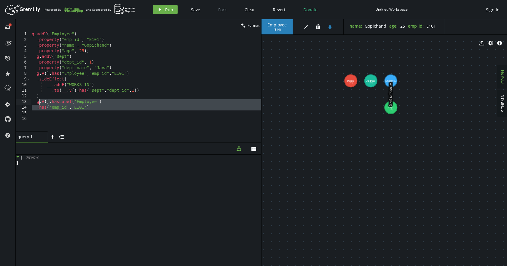
drag, startPoint x: 93, startPoint y: 110, endPoint x: 37, endPoint y: 102, distance: 56.7
click at [37, 102] on div "g . addV ( "Employee" ) . property ( "emp_id" , "E101" ) . property ( "name" , …" at bounding box center [146, 86] width 231 height 111
click at [163, 11] on button "play Run" at bounding box center [165, 9] width 25 height 9
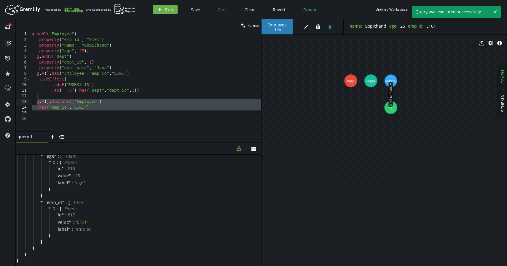
scroll to position [0, 0]
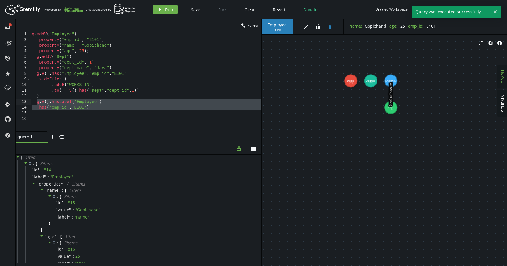
click at [119, 99] on div "g . addV ( "Employee" ) . property ( "emp_id" , "E101" ) . property ( "name" , …" at bounding box center [146, 86] width 231 height 111
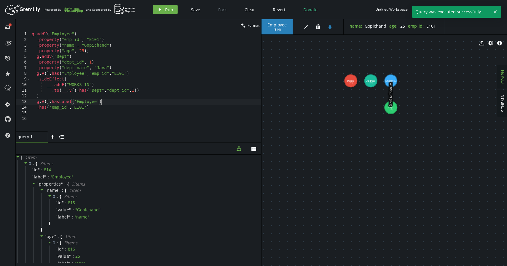
click at [108, 108] on div "g . addV ( "Employee" ) . property ( "emp_id" , "E101" ) . property ( "name" , …" at bounding box center [146, 86] width 231 height 111
type textarea ".has('emp_id','E101')"
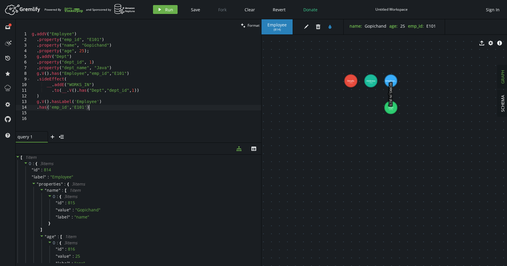
scroll to position [0, 5]
type textarea "g"
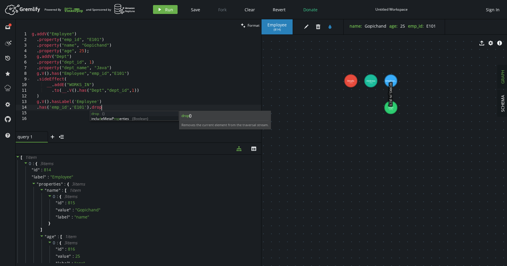
scroll to position [0, 69]
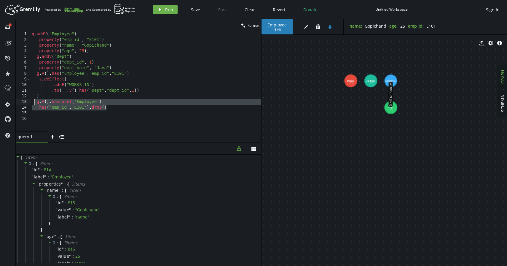
drag, startPoint x: 114, startPoint y: 107, endPoint x: 34, endPoint y: 104, distance: 79.6
click at [34, 104] on div "g . addV ( "Employee" ) . property ( "emp_id" , "E101" ) . property ( "name" , …" at bounding box center [146, 86] width 231 height 111
click at [154, 12] on button "play Run" at bounding box center [165, 9] width 25 height 9
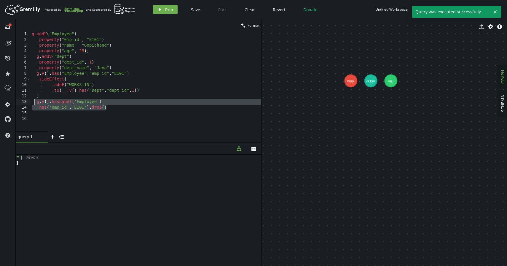
click at [117, 108] on div "g . addV ( "Employee" ) . property ( "emp_id" , "E101" ) . property ( "name" , …" at bounding box center [146, 86] width 231 height 111
type textarea ".has('emp_id','E101').drop()"
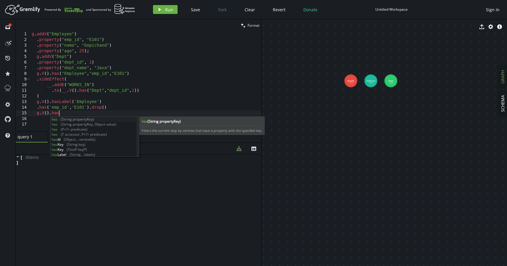
scroll to position [0, 29]
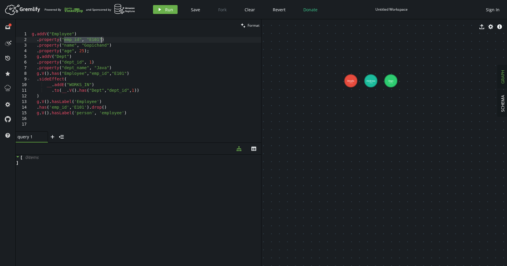
drag, startPoint x: 63, startPoint y: 40, endPoint x: 101, endPoint y: 40, distance: 38.3
click at [101, 40] on div "g . addV ( "Employee" ) . property ( "emp_id" , "E101" ) . property ( "name" , …" at bounding box center [146, 86] width 231 height 111
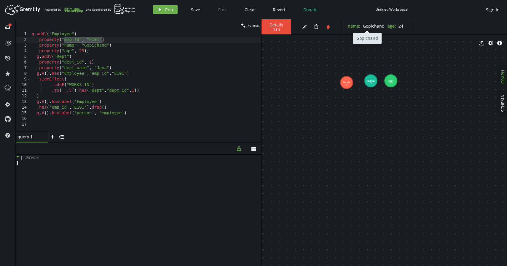
click at [367, 26] on span "Gopichand" at bounding box center [374, 26] width 22 height 6
copy span "Gopichand"
click at [79, 115] on div "g . addV ( "Employee" ) . property ( "emp_id" , "E101" ) . property ( "name" , …" at bounding box center [146, 86] width 231 height 111
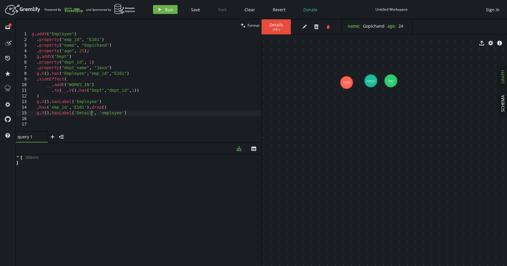
scroll to position [0, 62]
click at [108, 113] on div "g . addV ( "Employee" ) . property ( "emp_id" , "E101" ) . property ( "name" , …" at bounding box center [146, 86] width 231 height 111
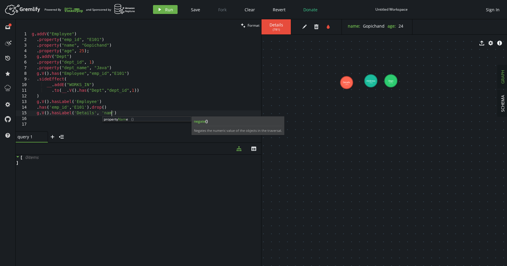
scroll to position [0, 82]
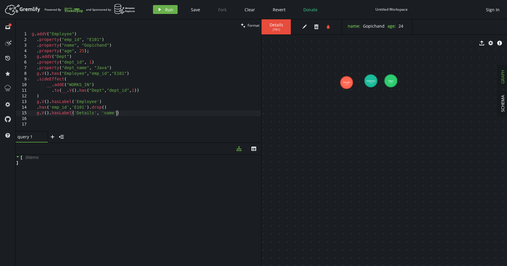
click at [117, 113] on div "g . addV ( "Employee" ) . property ( "emp_id" , "E101" ) . property ( "name" , …" at bounding box center [146, 86] width 231 height 111
paste textarea "Gopichand'"
drag, startPoint x: 157, startPoint y: 114, endPoint x: 35, endPoint y: 113, distance: 122.3
click at [35, 113] on div "g . addV ( "Employee" ) . property ( "emp_id" , "E101" ) . property ( "name" , …" at bounding box center [146, 86] width 231 height 111
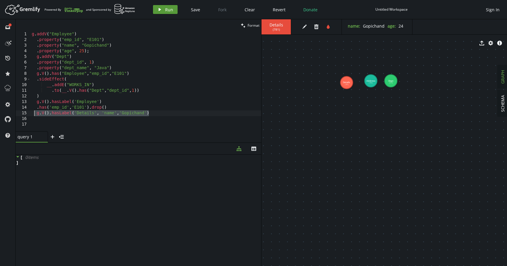
type textarea "g.V().hasLabel('Details', 'name','Gopichand')"
click at [157, 13] on button "play Run" at bounding box center [165, 9] width 25 height 9
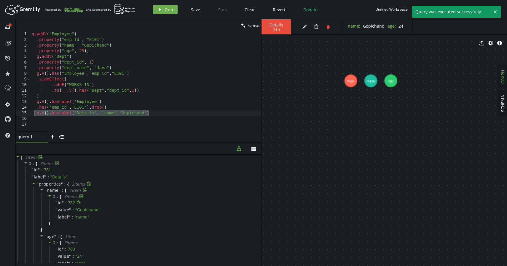
scroll to position [34, 0]
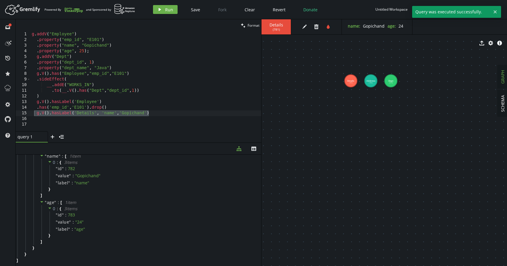
click at [155, 116] on div "g . addV ( "Employee" ) . property ( "emp_id" , "E101" ) . property ( "name" , …" at bounding box center [146, 86] width 231 height 111
click at [155, 114] on div "g . addV ( "Employee" ) . property ( "emp_id" , "E101" ) . property ( "name" , …" at bounding box center [146, 86] width 231 height 111
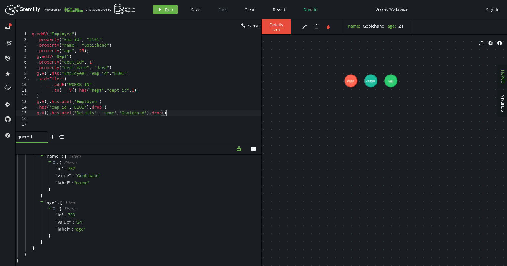
click at [172, 115] on div "g . addV ( "Employee" ) . property ( "emp_id" , "E101" ) . property ( "name" , …" at bounding box center [146, 86] width 231 height 111
click at [172, 114] on div "g . addV ( "Employee" ) . property ( "emp_id" , "E101" ) . property ( "name" , …" at bounding box center [146, 86] width 231 height 111
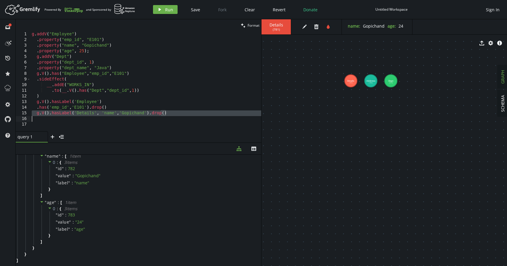
click at [172, 114] on div "g . addV ( "Employee" ) . property ( "emp_id" , "E101" ) . property ( "name" , …" at bounding box center [146, 86] width 231 height 111
click at [168, 5] on button "play Run" at bounding box center [165, 9] width 25 height 9
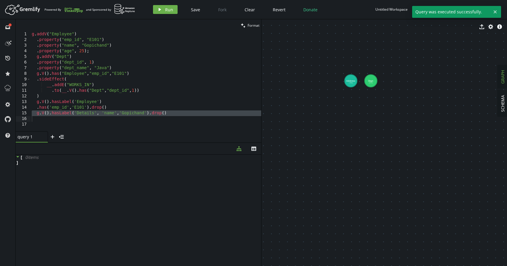
click at [153, 65] on div "g . addV ( "Employee" ) . property ( "emp_id" , "E101" ) . property ( "name" , …" at bounding box center [146, 86] width 231 height 111
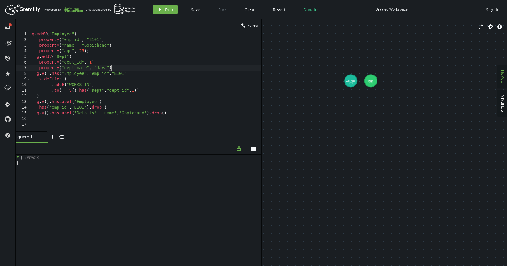
click at [150, 88] on div "g . addV ( "Employee" ) . property ( "emp_id" , "E101" ) . property ( "name" , …" at bounding box center [146, 86] width 231 height 111
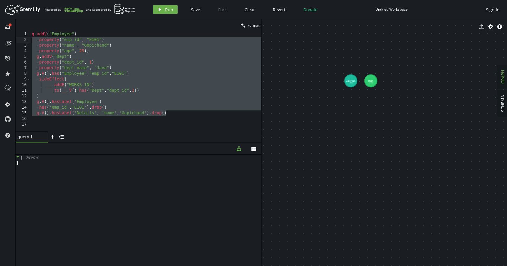
drag, startPoint x: 173, startPoint y: 114, endPoint x: 26, endPoint y: 35, distance: 166.5
click at [26, 36] on div "__.addE("WORKS_IN") 1 2 3 4 5 6 7 8 9 10 11 12 13 14 15 16 17 g . addV ( "Emplo…" at bounding box center [139, 81] width 246 height 100
type textarea "g.addV("Employee") .property("emp_id", "E101")"
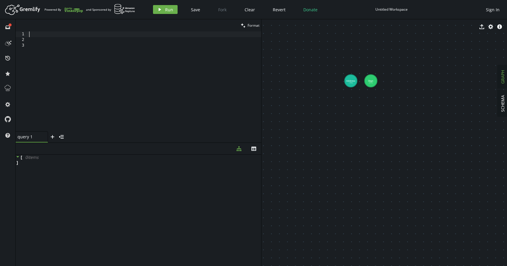
scroll to position [0, 0]
click at [52, 45] on div at bounding box center [145, 86] width 234 height 111
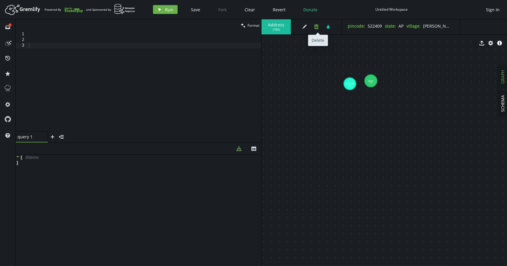
click at [318, 28] on icon "trash" at bounding box center [316, 26] width 5 height 5
click at [315, 27] on icon "trash" at bounding box center [316, 26] width 5 height 5
click at [317, 30] on button "trash" at bounding box center [316, 26] width 9 height 9
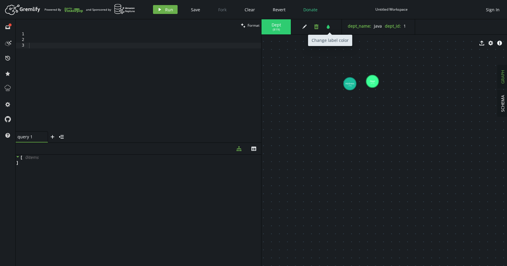
click at [320, 26] on button "trash" at bounding box center [316, 26] width 9 height 9
click at [302, 28] on icon "edit" at bounding box center [304, 26] width 5 height 5
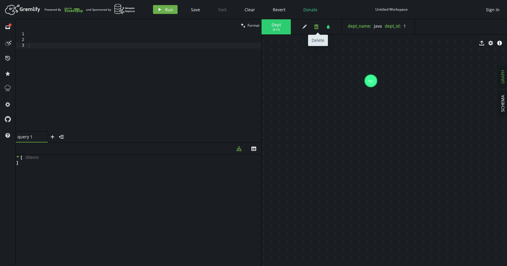
click at [315, 30] on button "trash" at bounding box center [316, 26] width 9 height 9
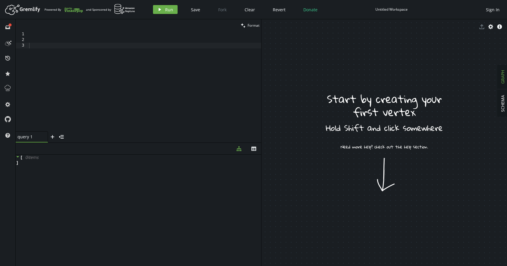
click at [162, 36] on div at bounding box center [145, 86] width 234 height 111
